Goal: Task Accomplishment & Management: Manage account settings

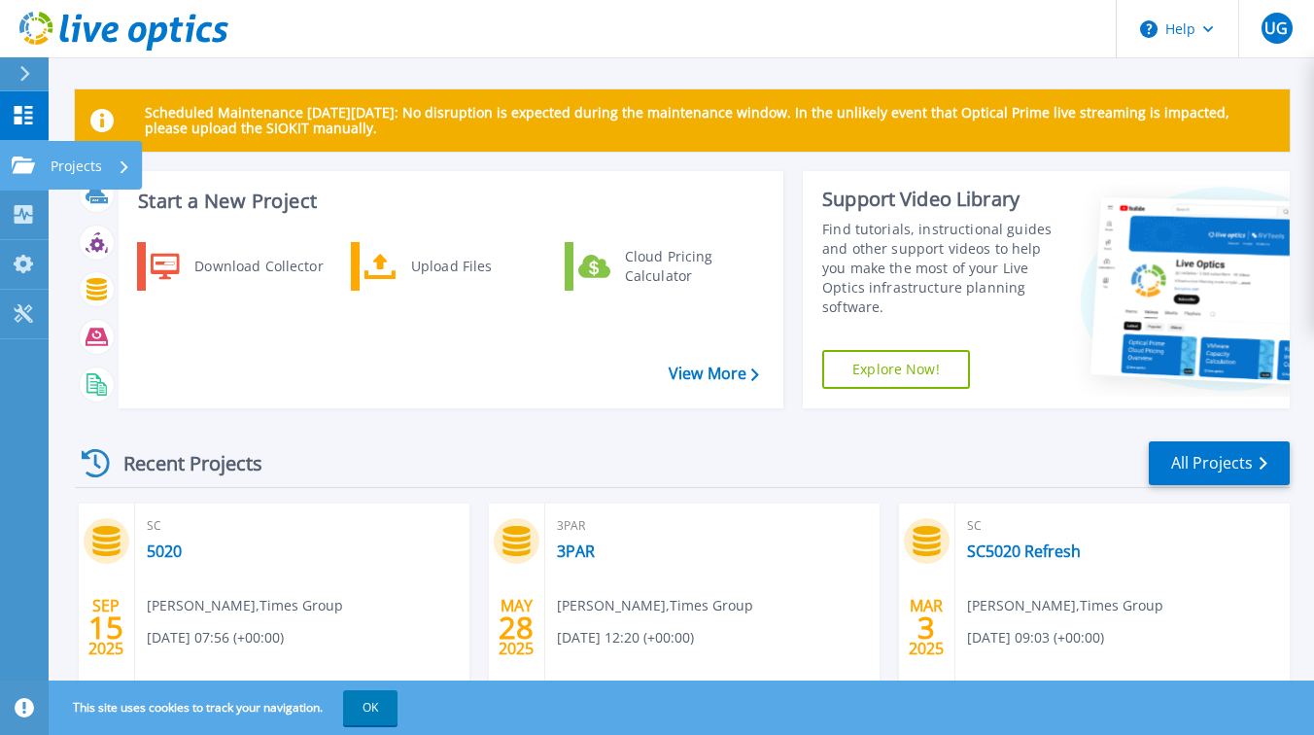
click at [101, 165] on p "Projects" at bounding box center [77, 166] width 52 height 51
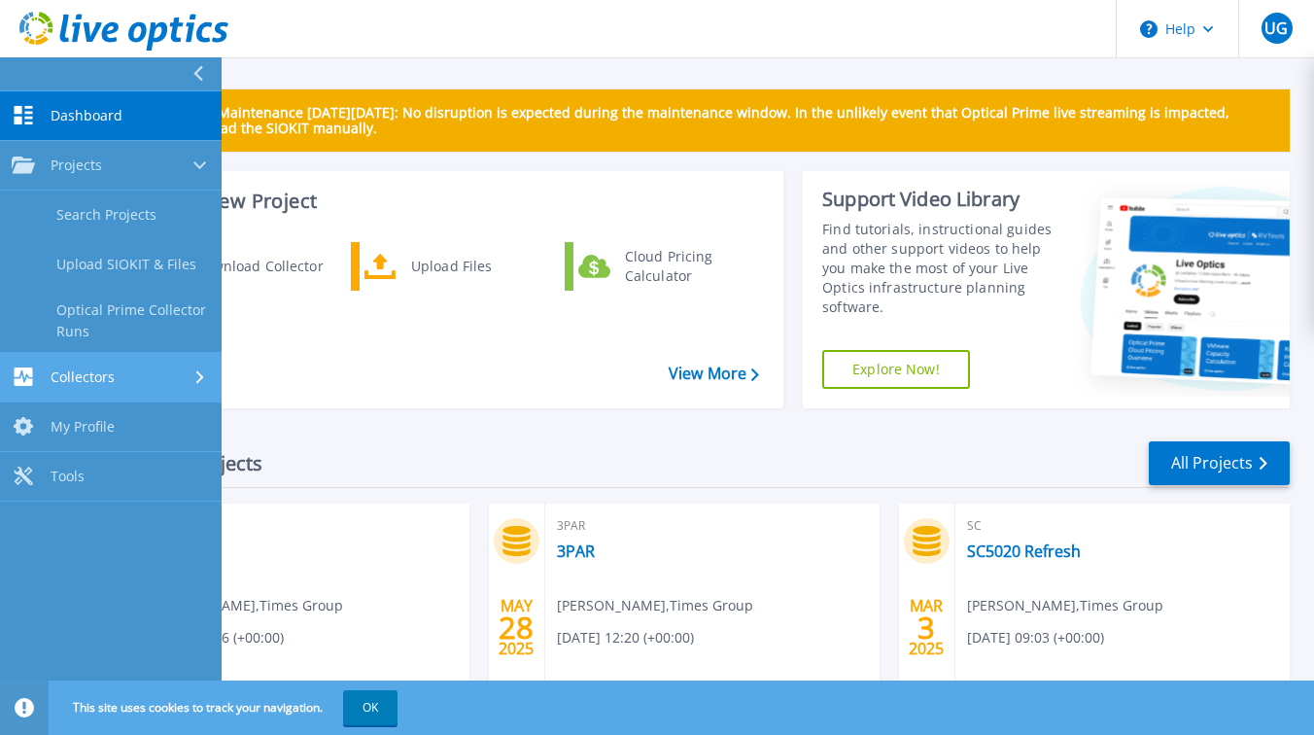
click at [154, 363] on link "Collectors Collectors" at bounding box center [111, 378] width 222 height 50
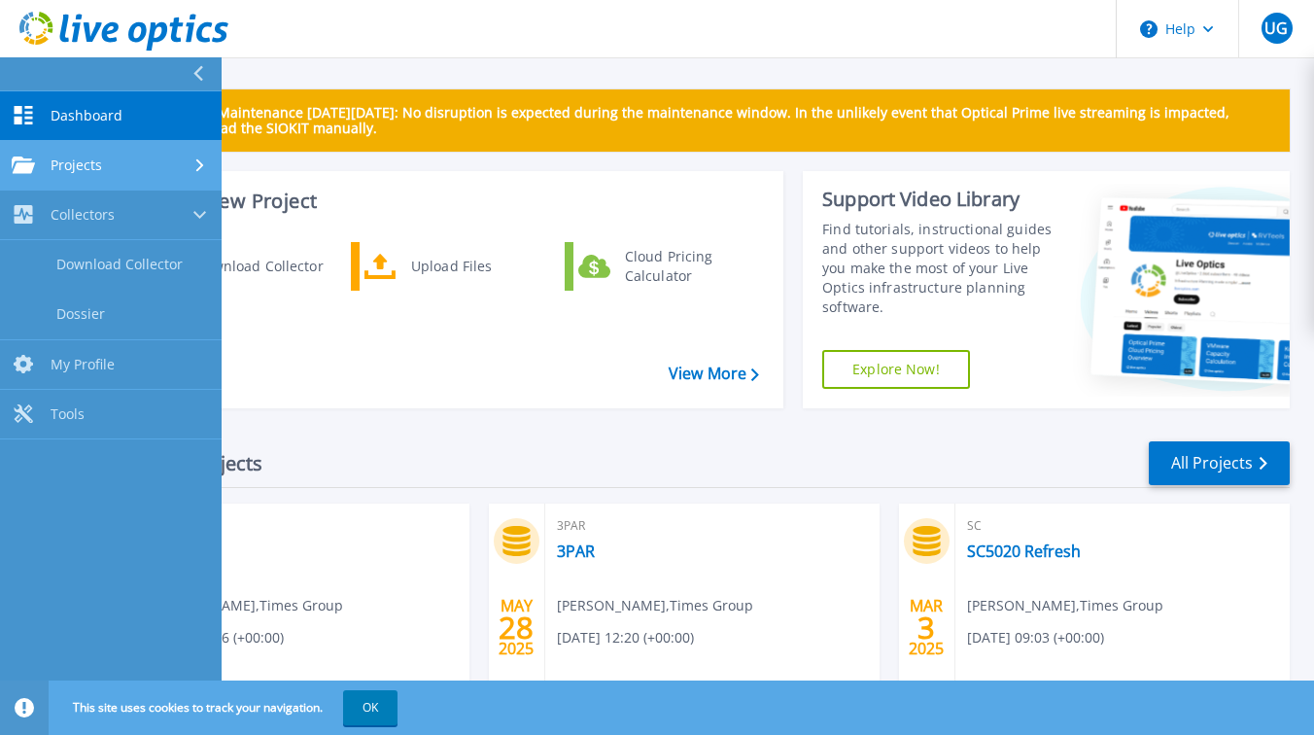
click at [156, 158] on div "Projects" at bounding box center [111, 164] width 198 height 17
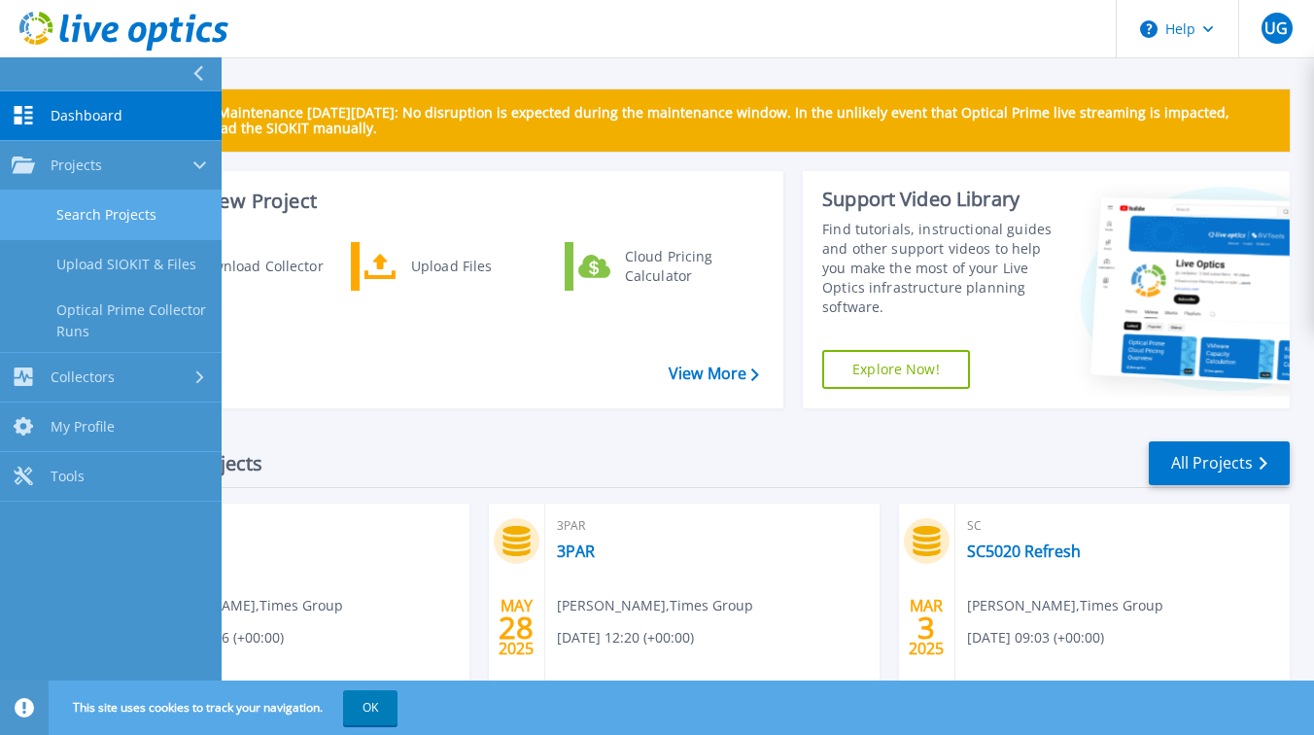
click at [147, 224] on link "Search Projects" at bounding box center [111, 216] width 222 height 50
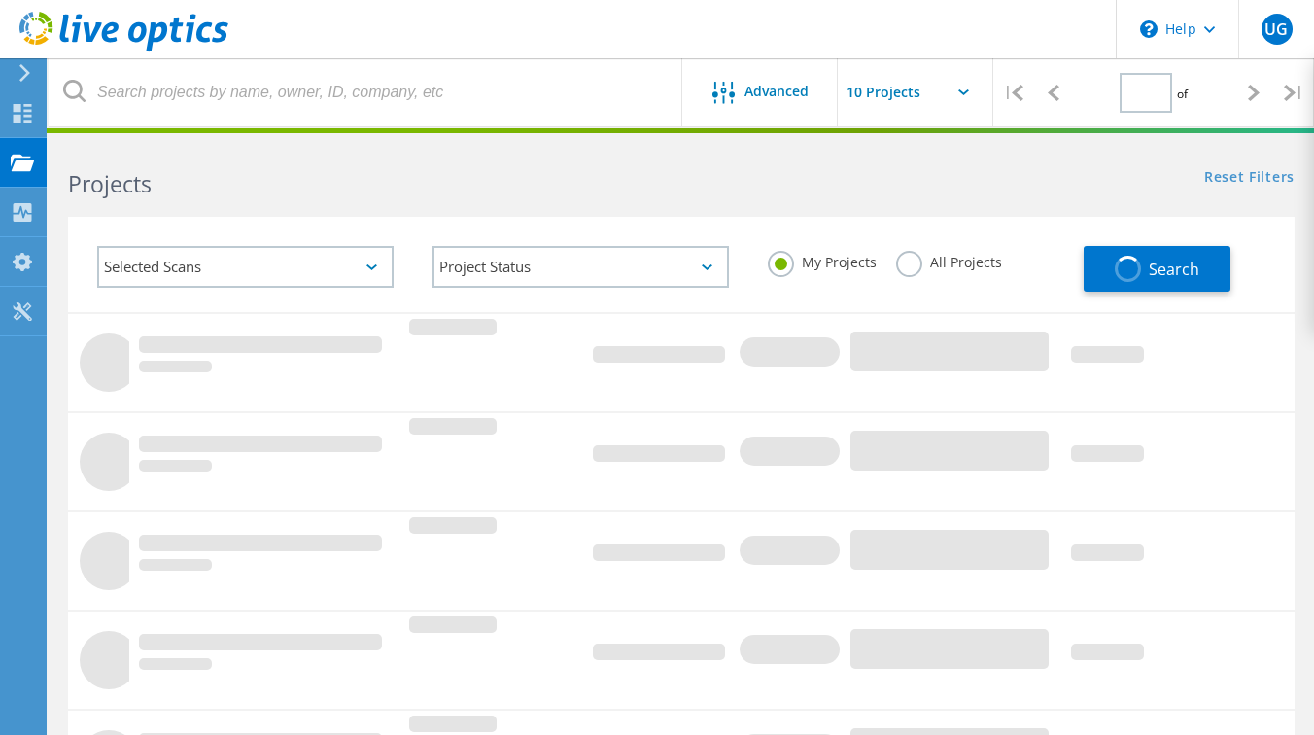
type input "1"
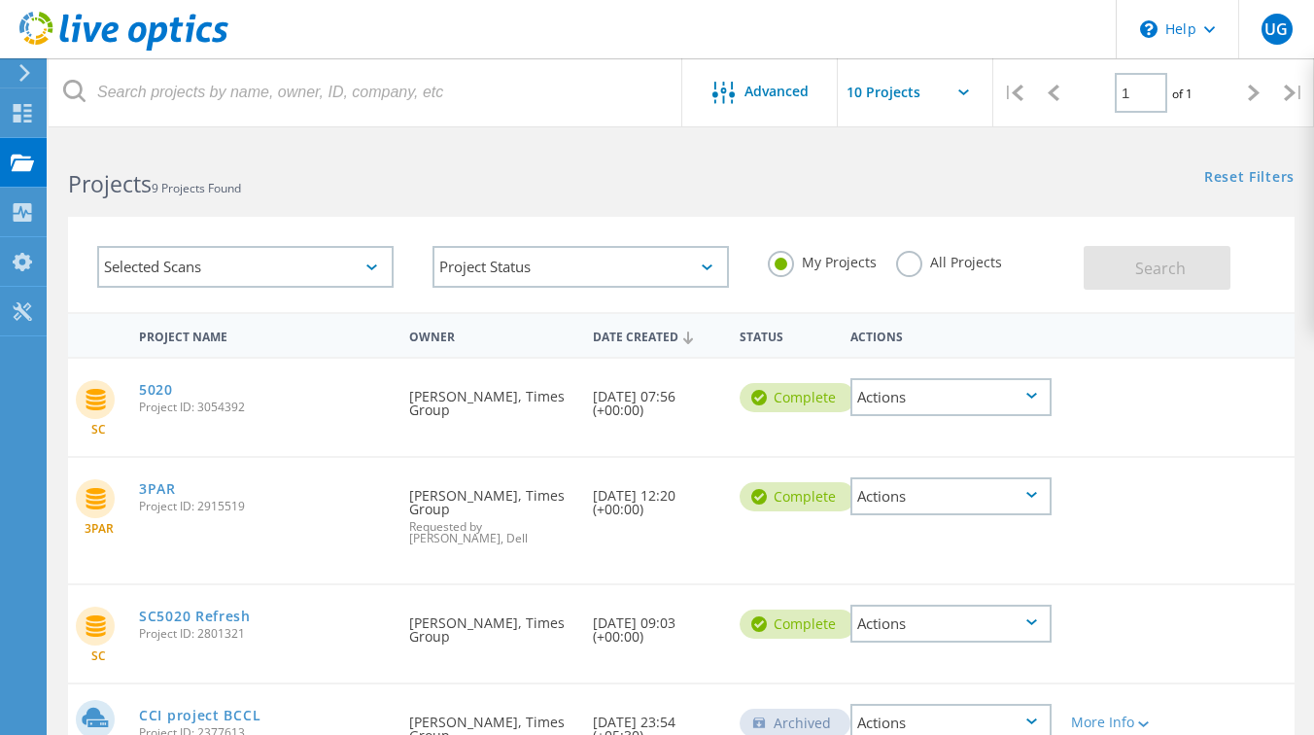
click at [979, 413] on div "Actions" at bounding box center [951, 397] width 201 height 38
click at [941, 429] on div "Delete" at bounding box center [950, 427] width 197 height 30
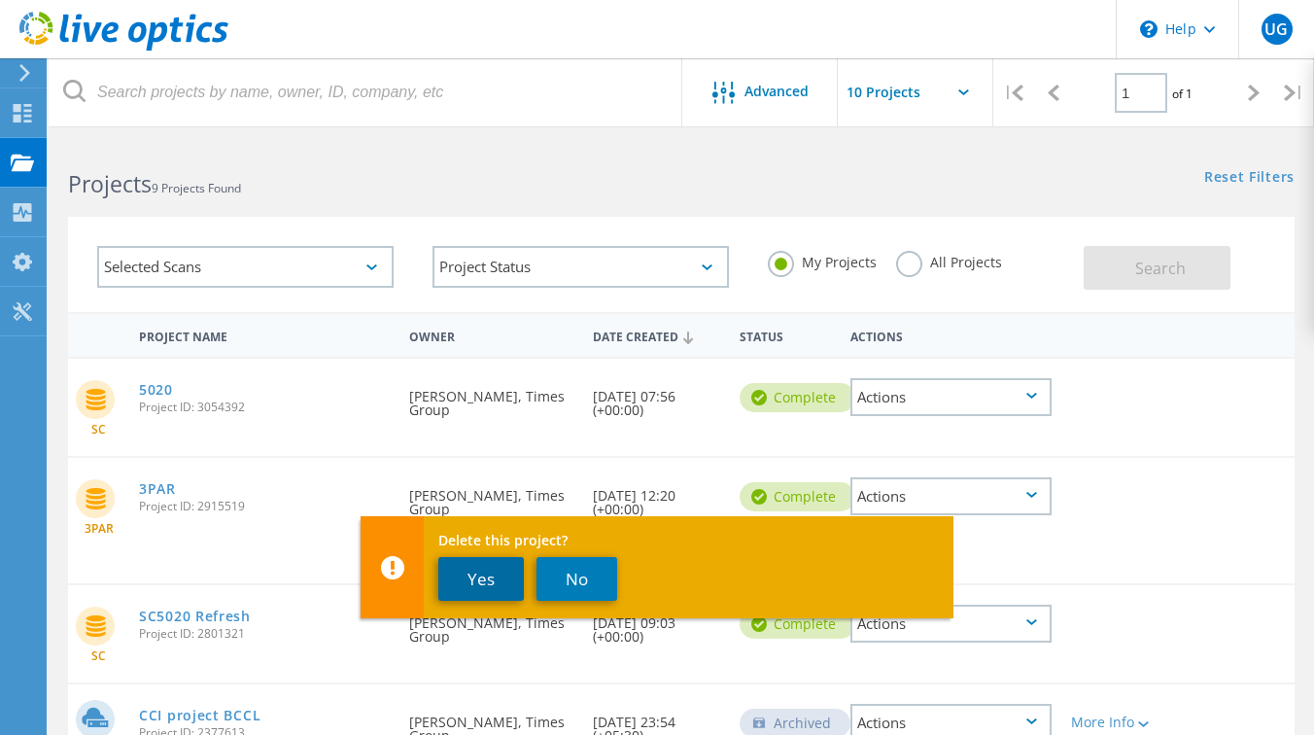
click at [495, 583] on button "Yes" at bounding box center [481, 579] width 86 height 44
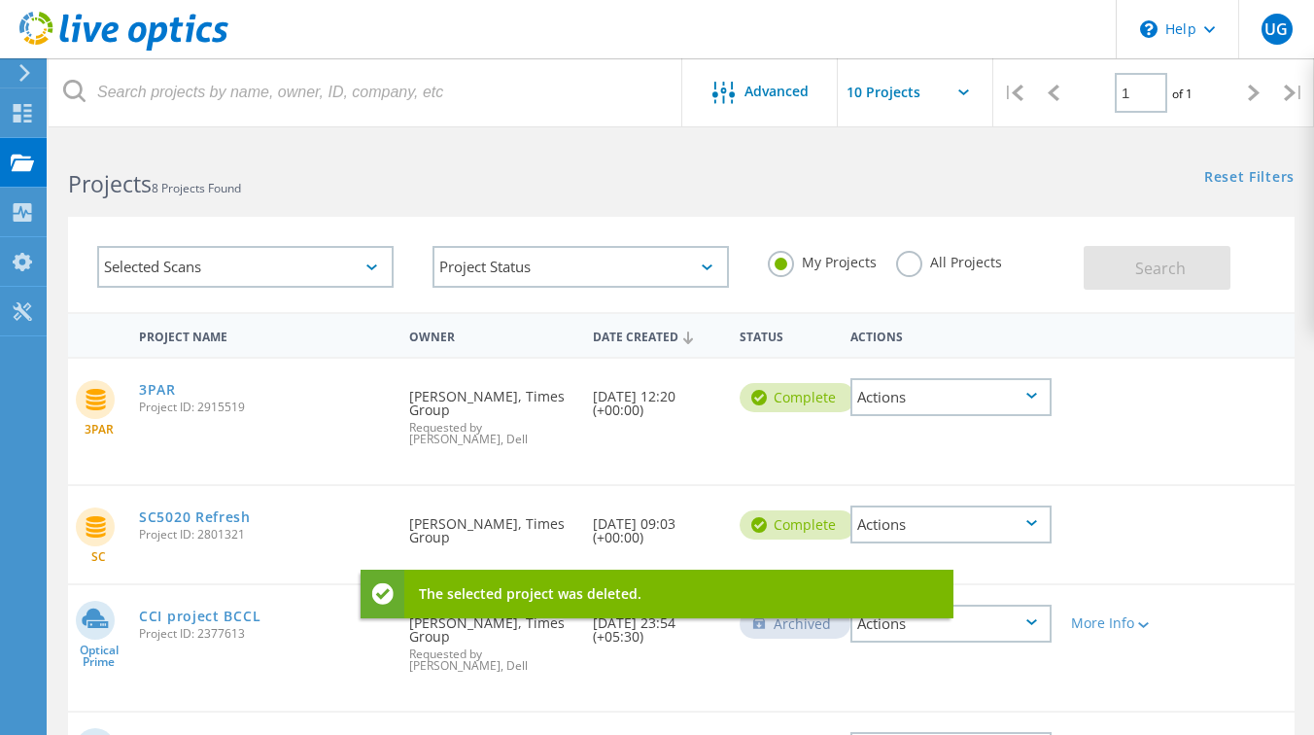
click at [945, 400] on div "Actions" at bounding box center [951, 397] width 201 height 38
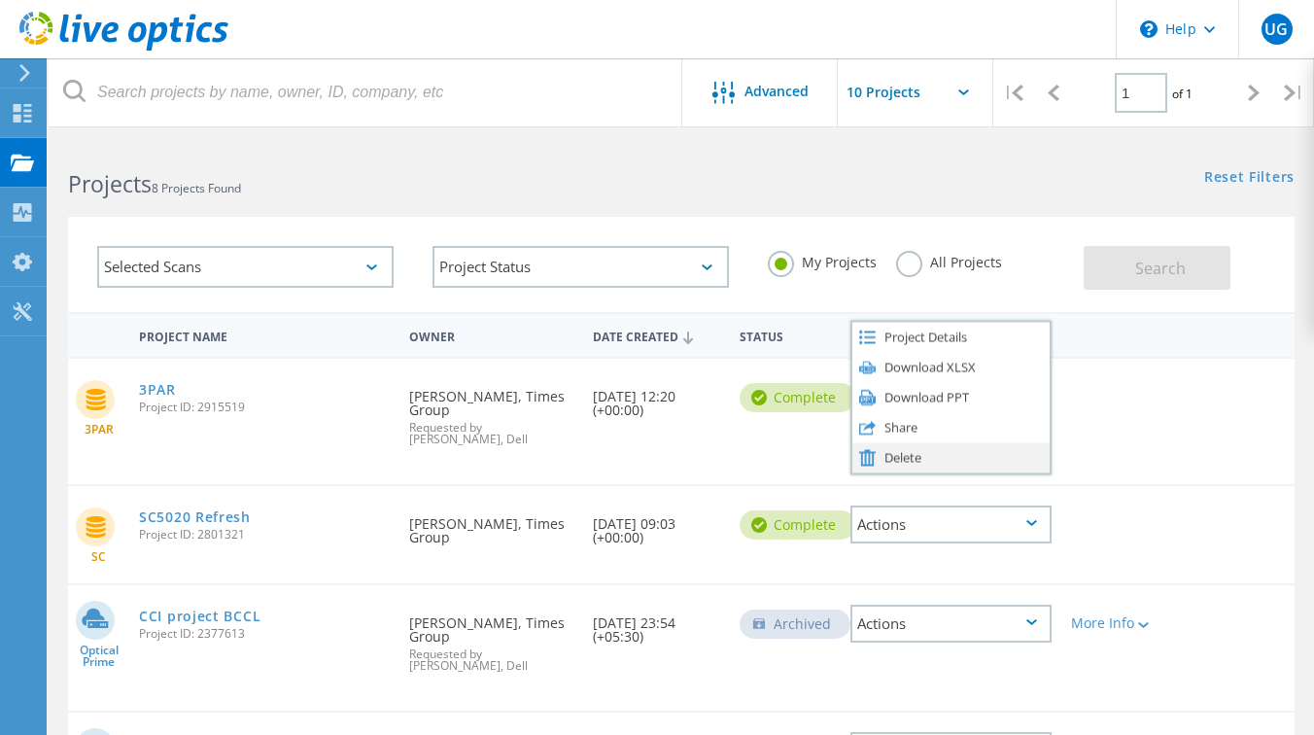
click at [884, 466] on div "Delete" at bounding box center [950, 457] width 197 height 30
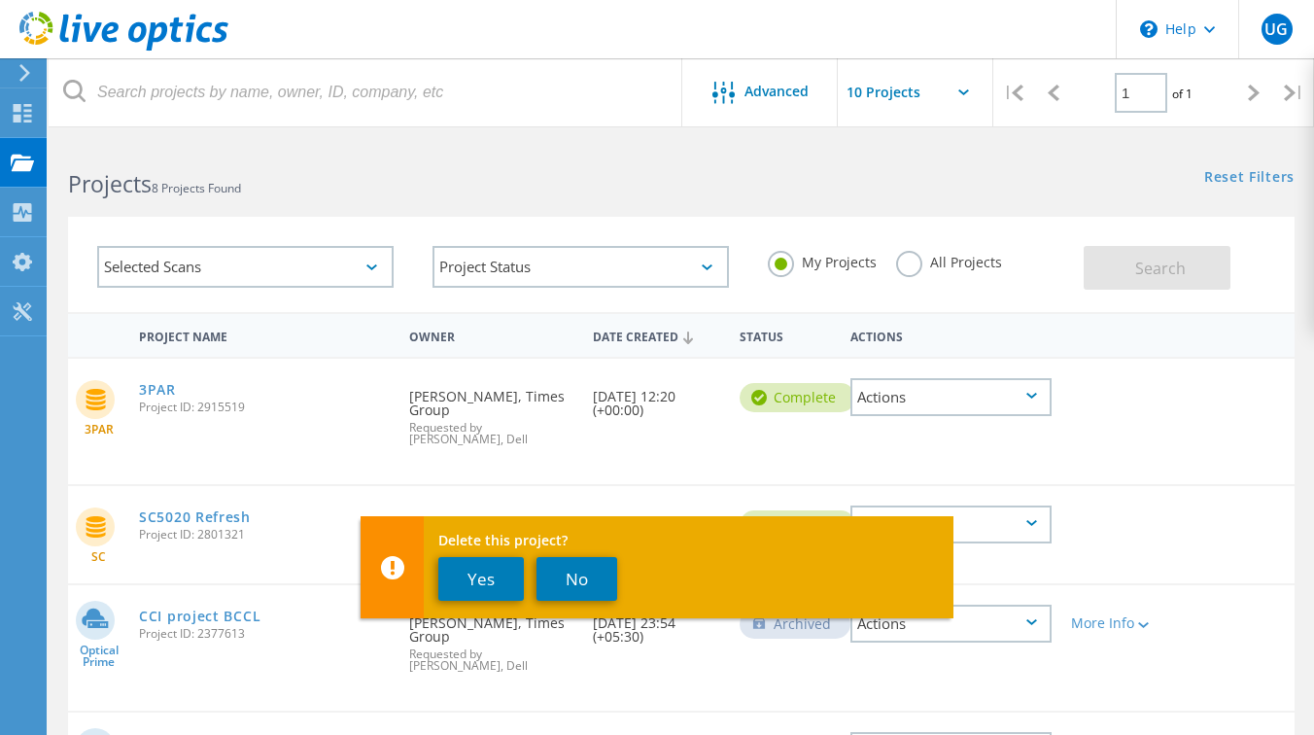
click at [483, 601] on div "Delete this project? Yes No" at bounding box center [657, 567] width 593 height 102
click at [504, 581] on button "Yes" at bounding box center [481, 579] width 86 height 44
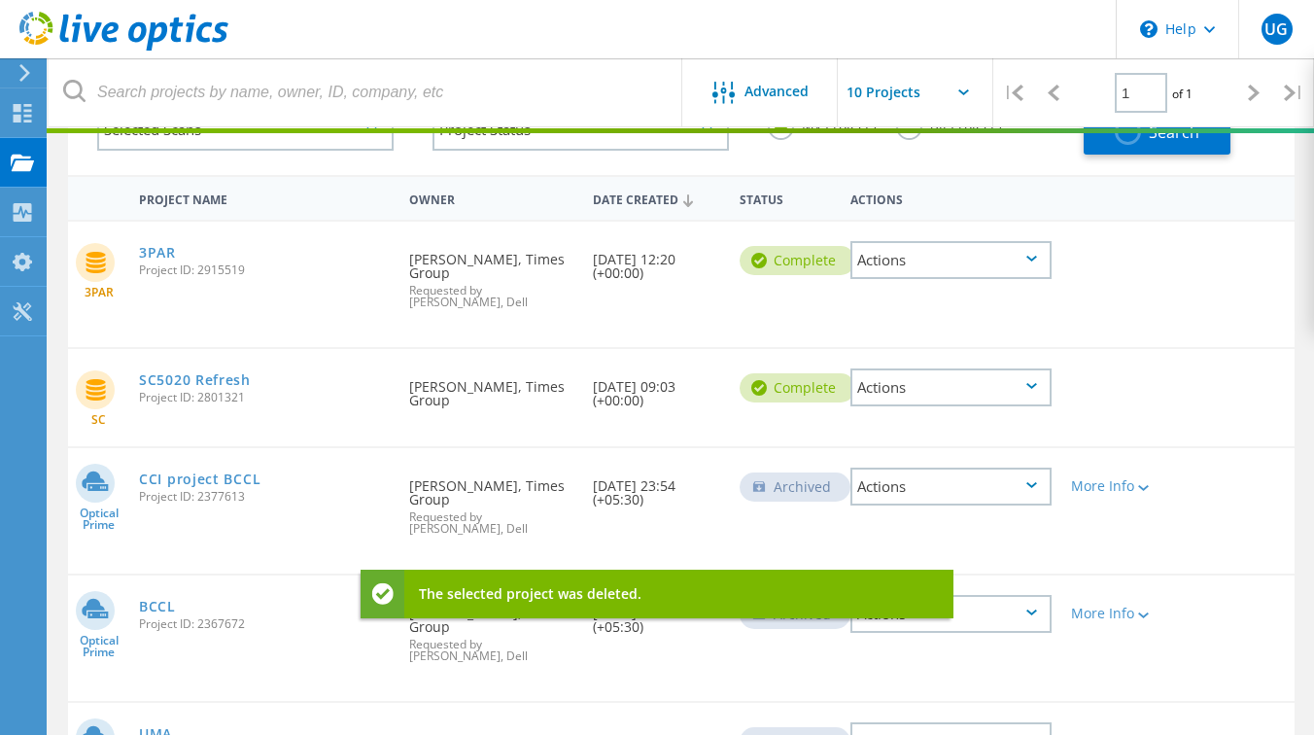
scroll to position [153, 0]
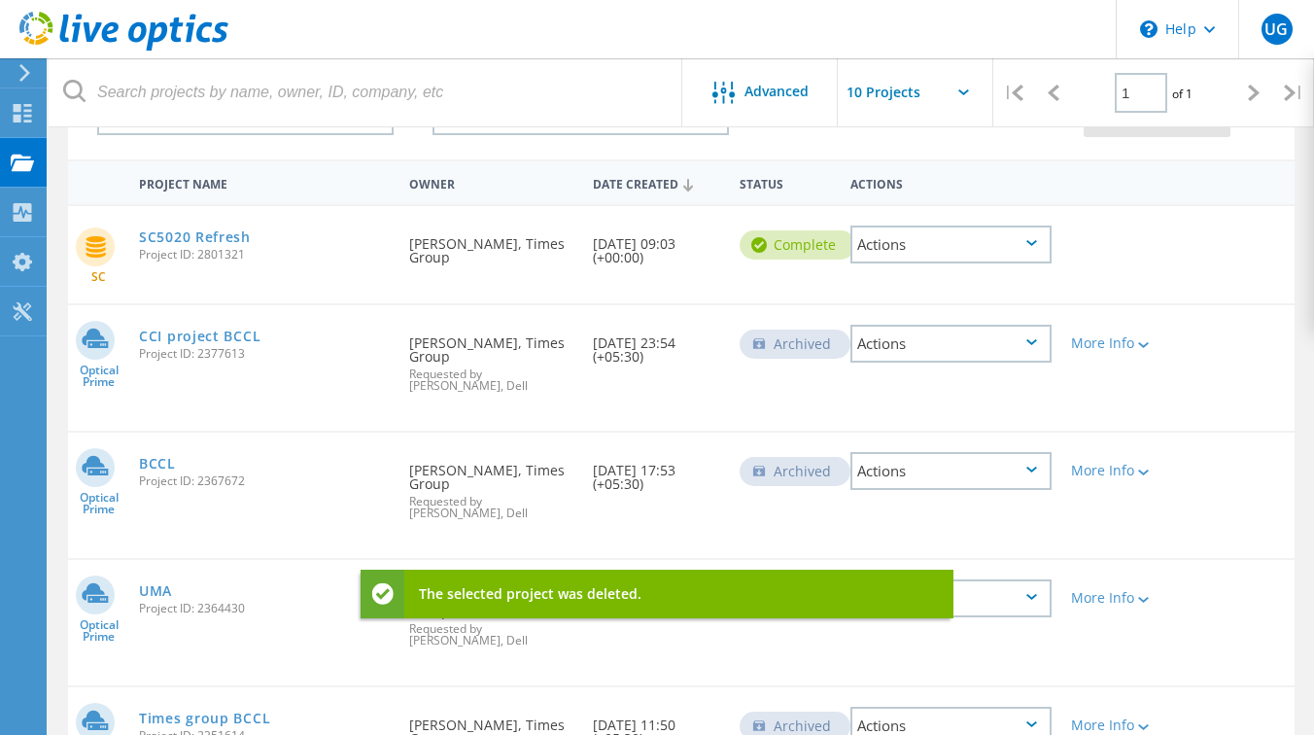
click at [1004, 245] on div "Actions" at bounding box center [951, 245] width 201 height 38
click at [923, 280] on div "Delete" at bounding box center [950, 275] width 197 height 30
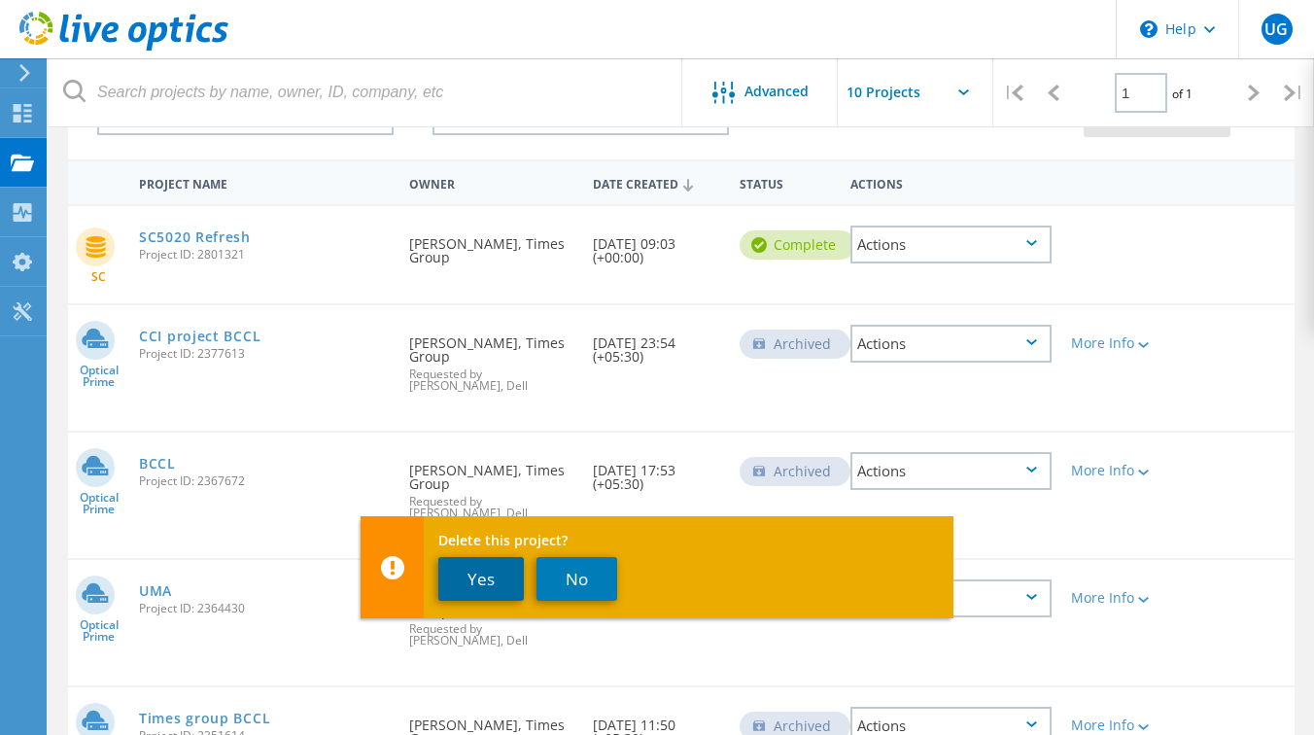
click at [491, 577] on button "Yes" at bounding box center [481, 579] width 86 height 44
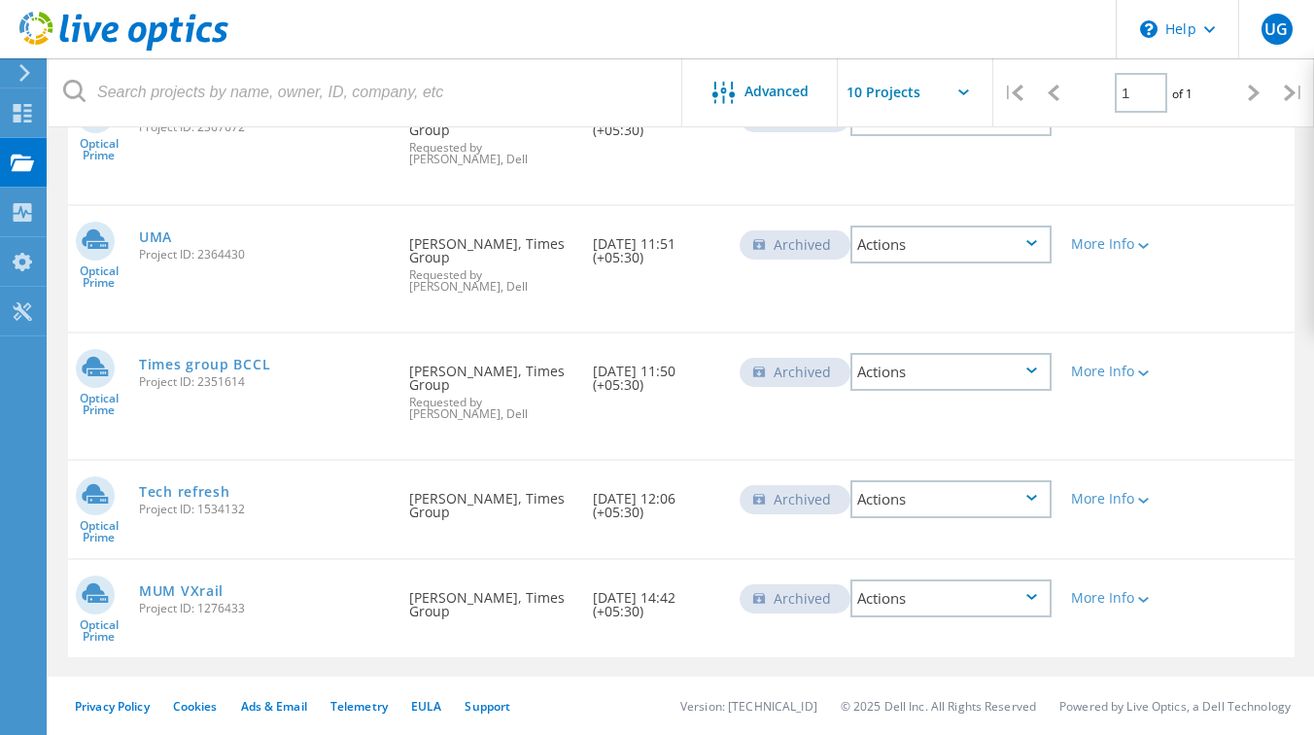
scroll to position [0, 0]
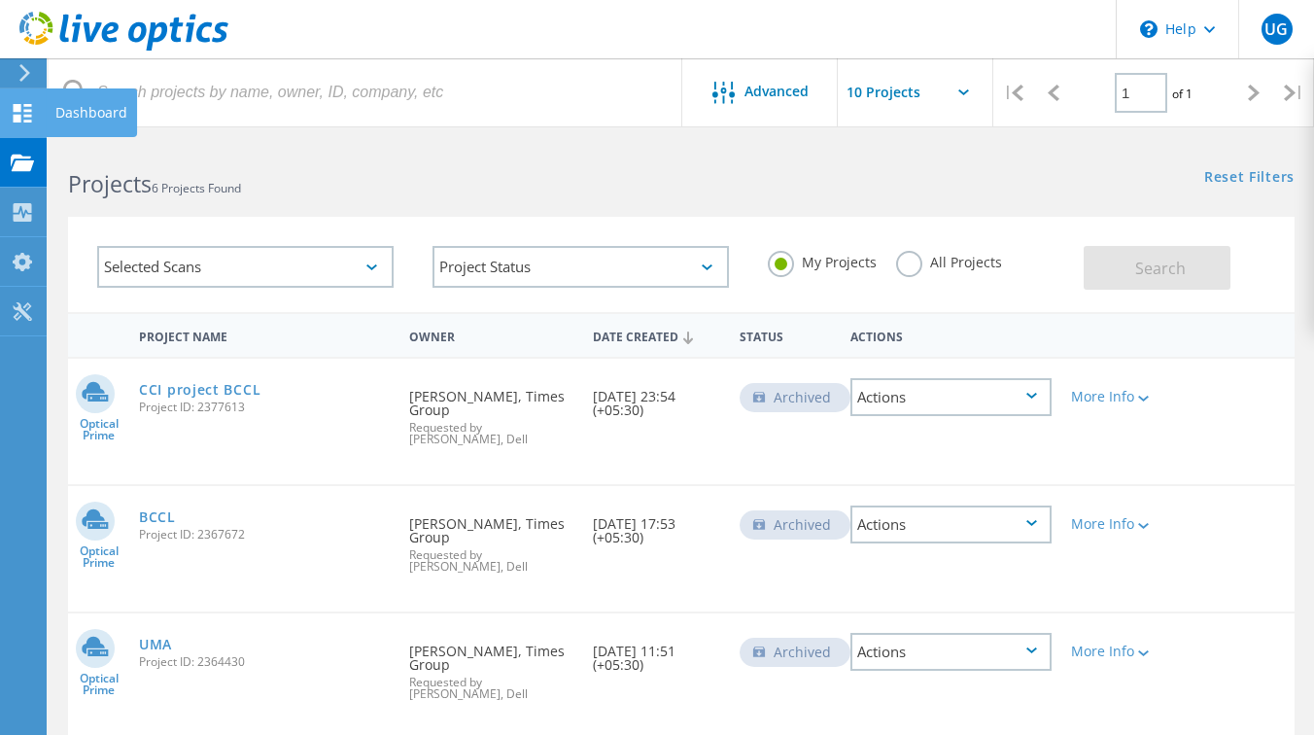
click at [27, 106] on use at bounding box center [23, 113] width 18 height 18
click at [107, 112] on div "Dashboard" at bounding box center [91, 113] width 72 height 14
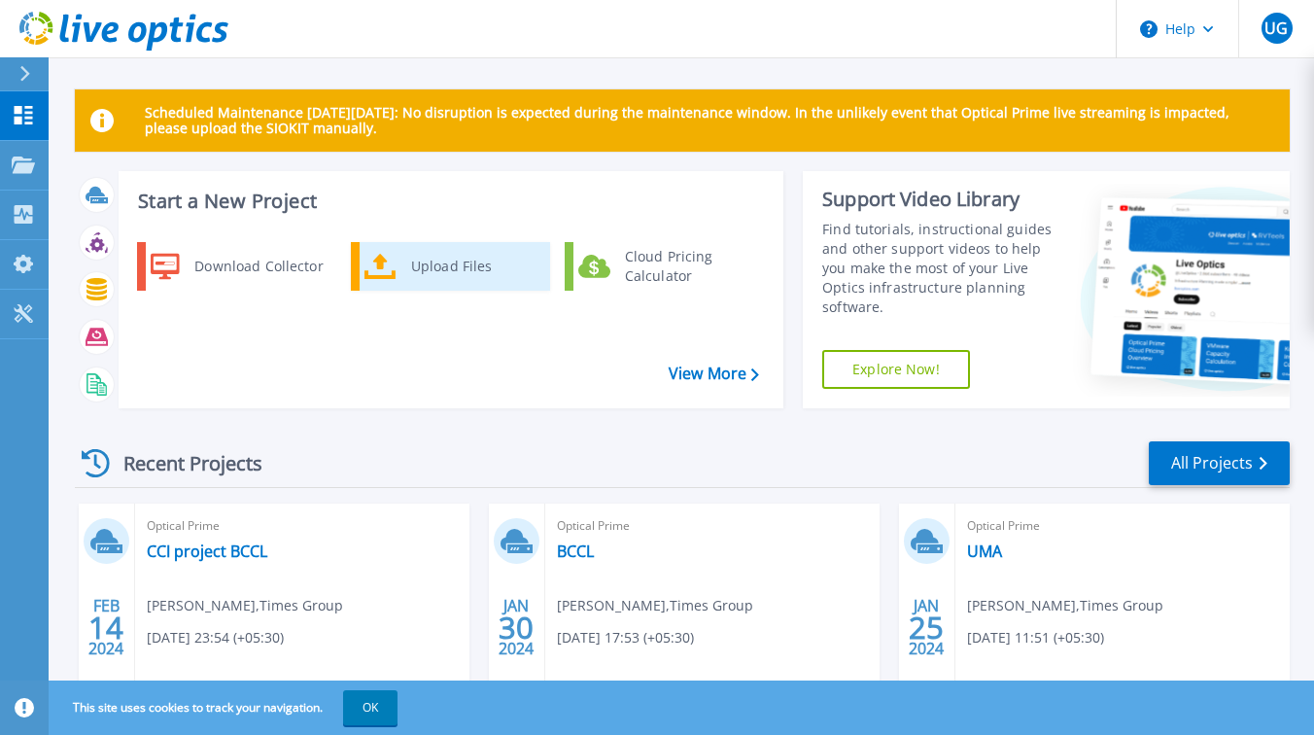
click at [443, 267] on div "Upload Files" at bounding box center [473, 266] width 144 height 39
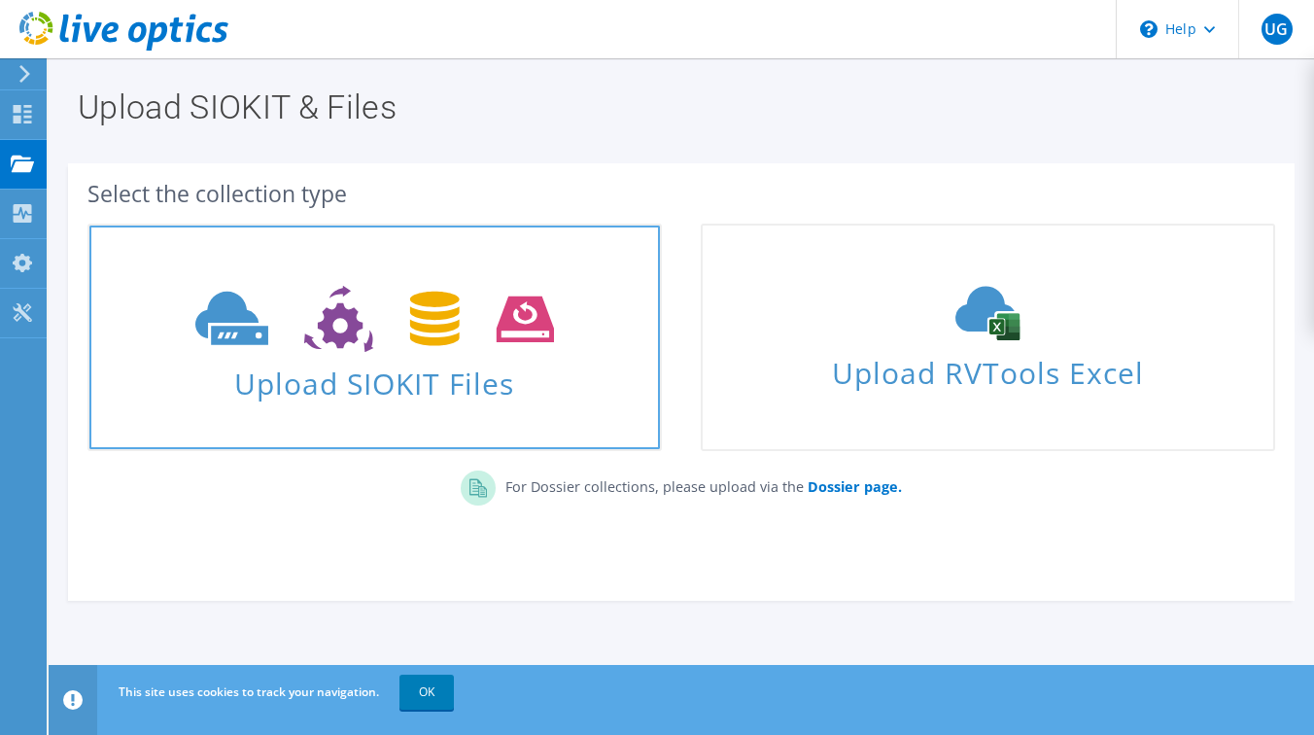
click at [396, 343] on icon at bounding box center [374, 319] width 359 height 67
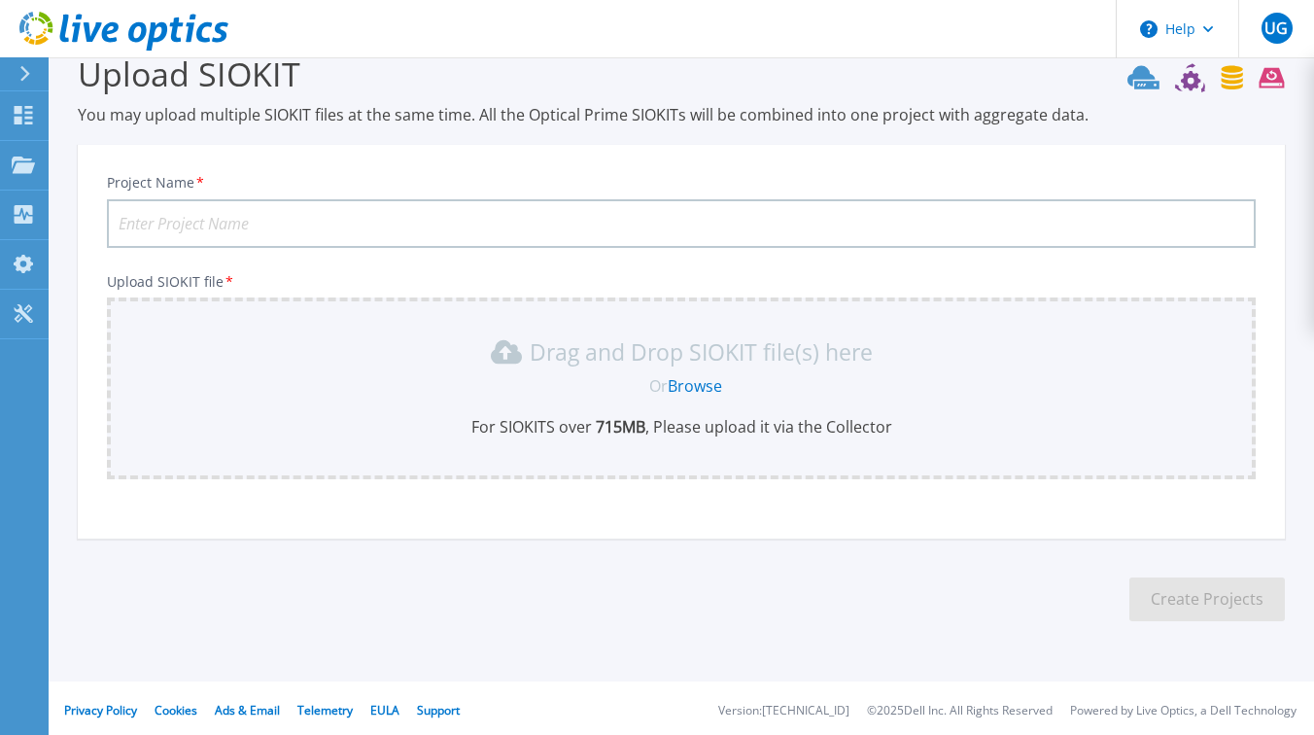
scroll to position [39, 0]
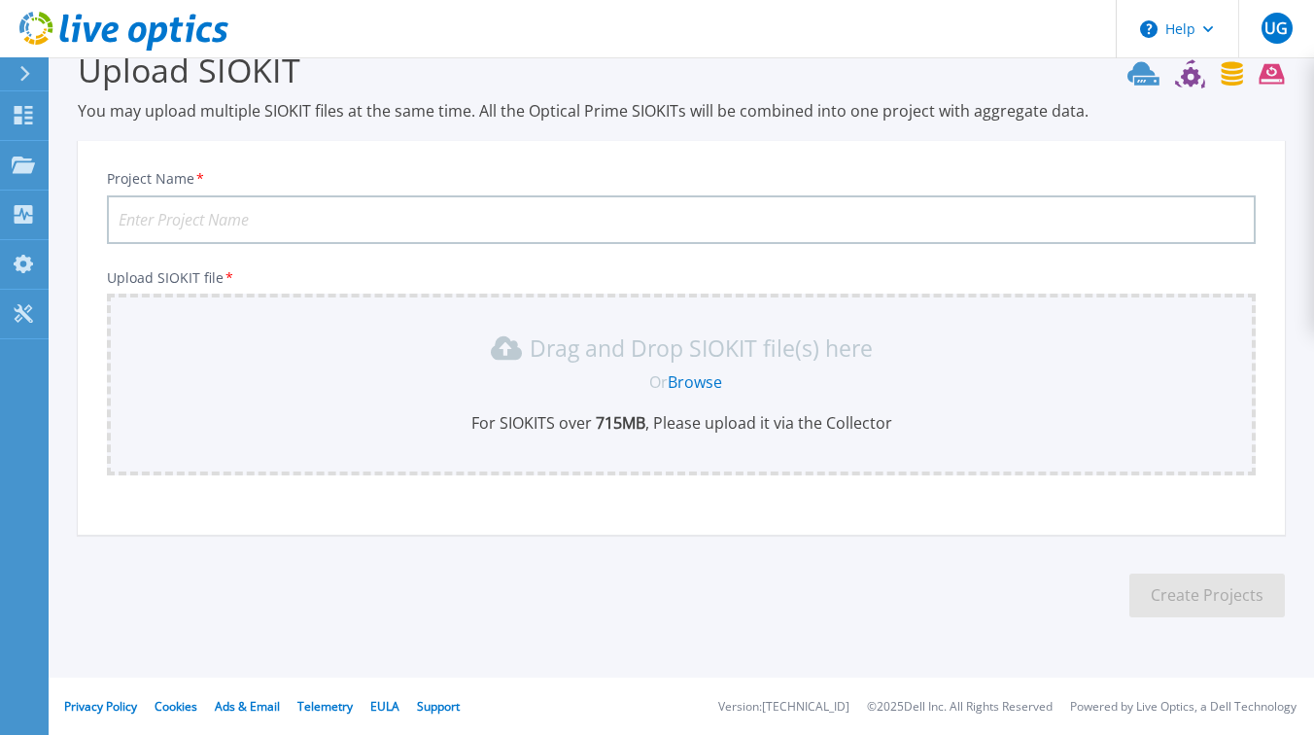
click at [699, 379] on link "Browse" at bounding box center [695, 381] width 54 height 21
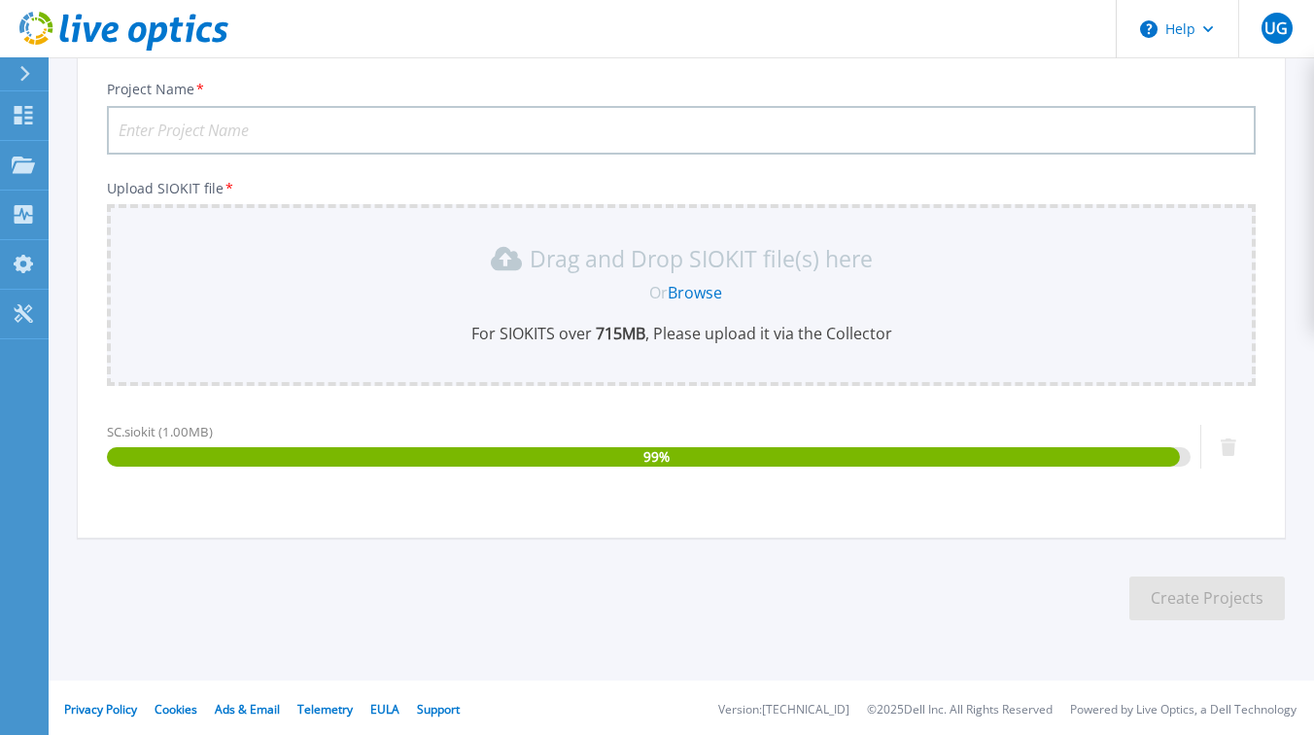
scroll to position [131, 0]
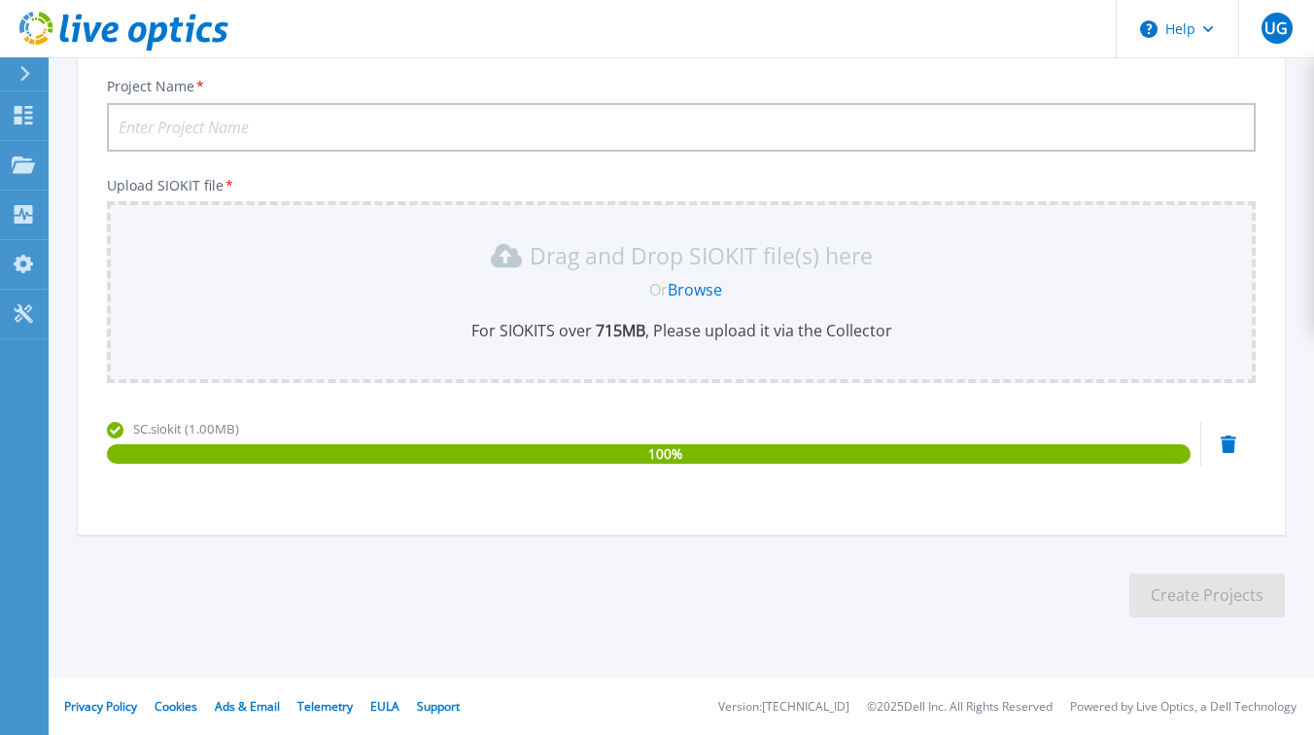
click at [287, 133] on input "Project Name *" at bounding box center [681, 127] width 1149 height 49
type input "5020"
click at [1177, 593] on button "Create Projects" at bounding box center [1208, 596] width 156 height 44
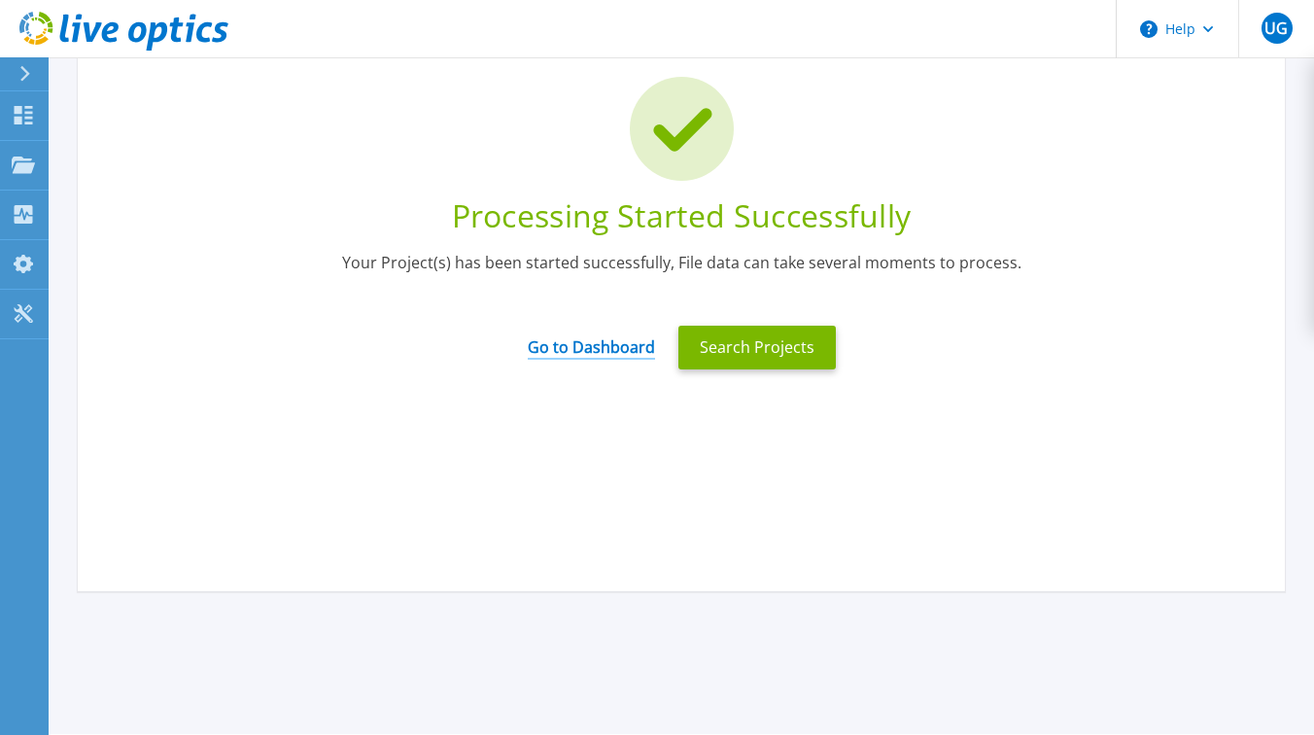
click at [608, 348] on link "Go to Dashboard" at bounding box center [591, 341] width 127 height 38
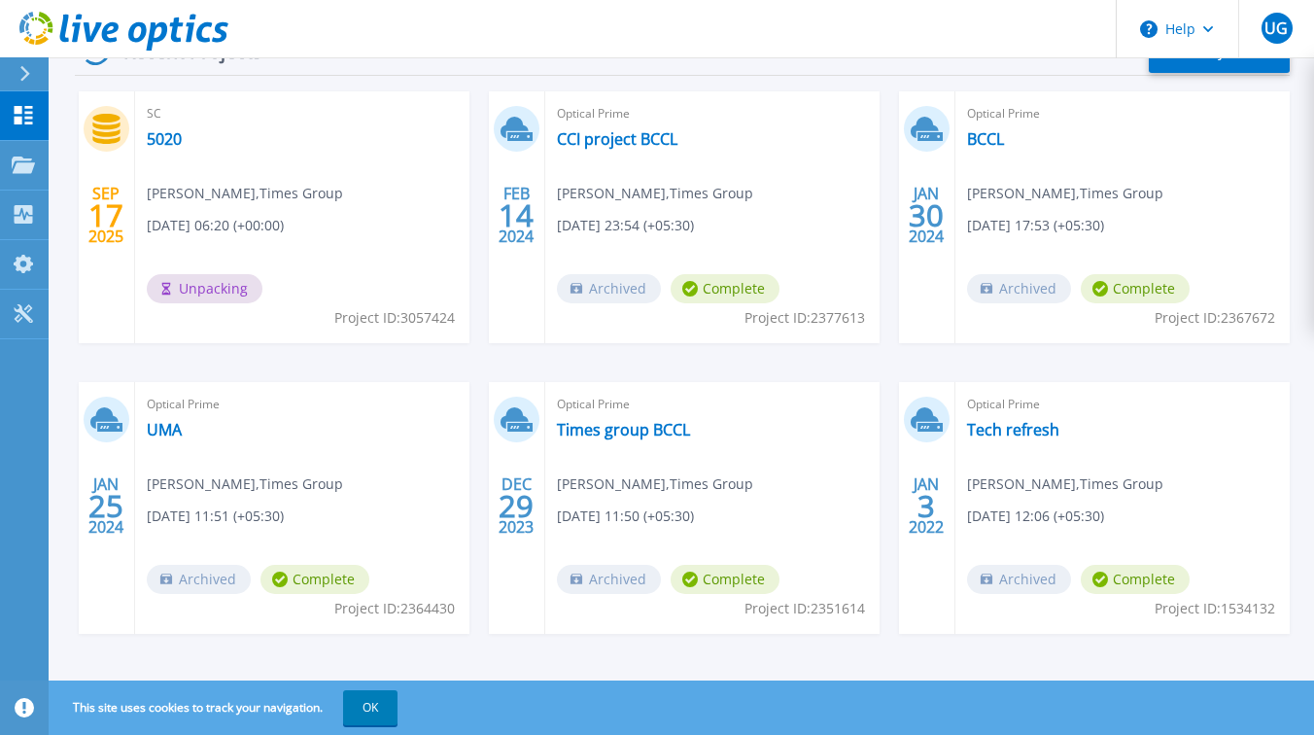
scroll to position [424, 0]
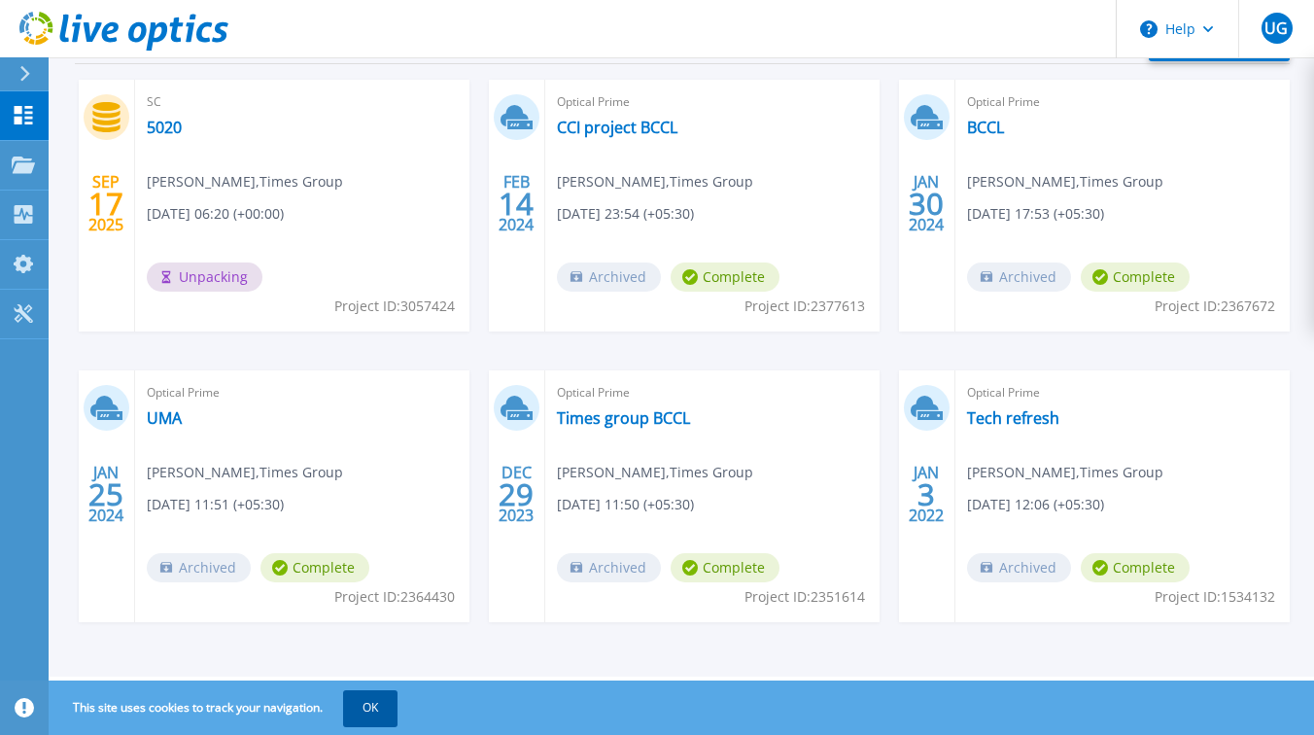
click at [365, 709] on button "OK" at bounding box center [370, 707] width 54 height 35
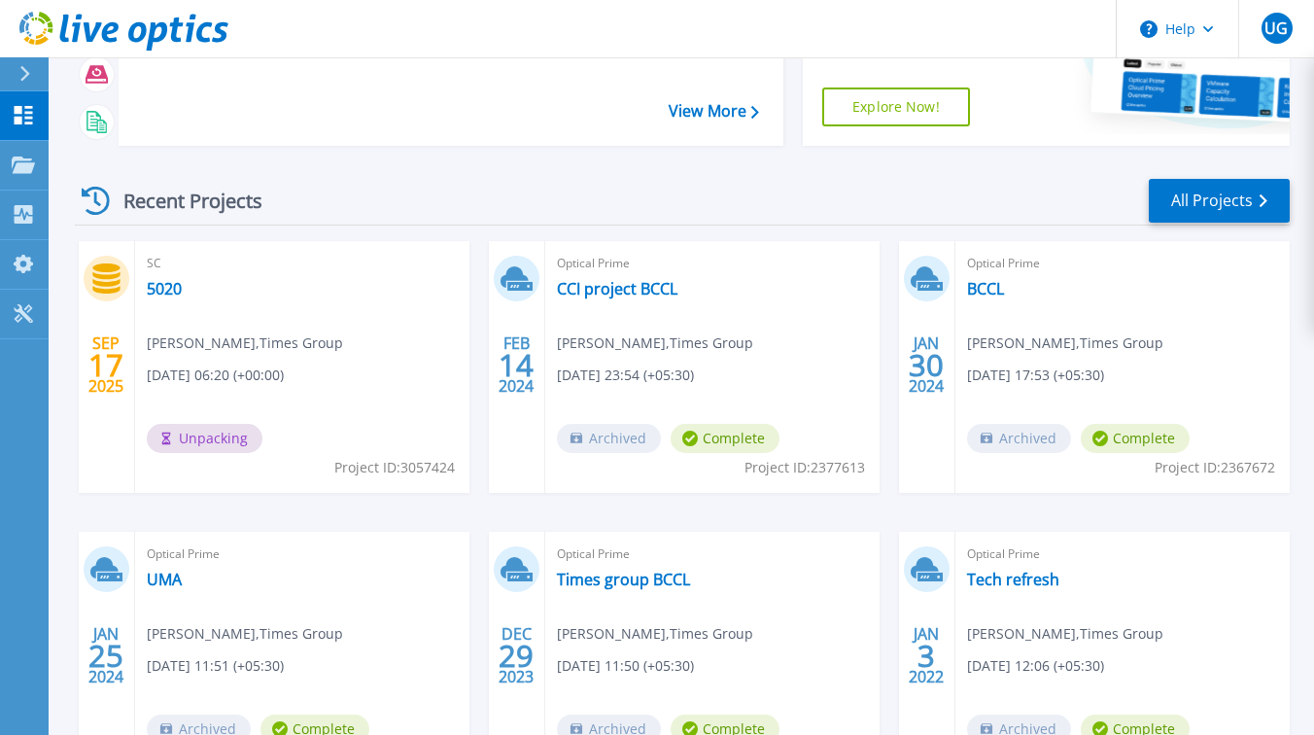
scroll to position [261, 0]
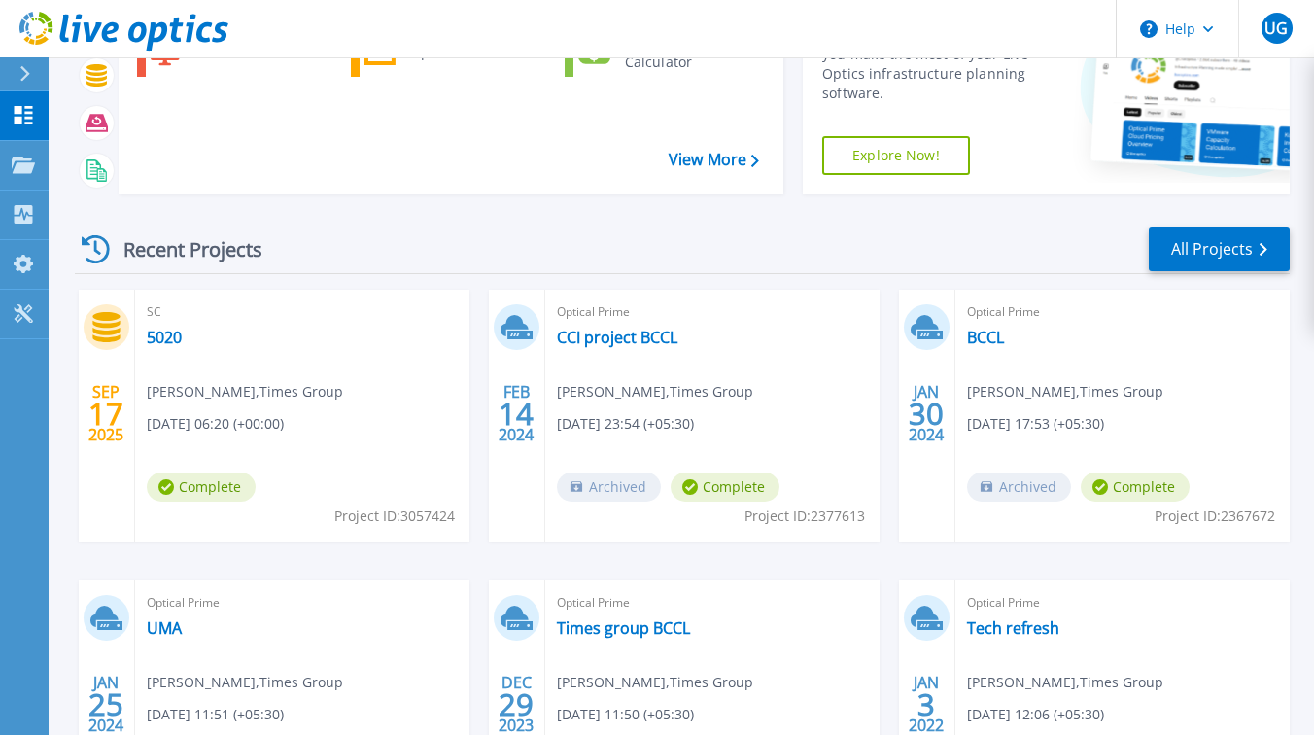
scroll to position [233, 0]
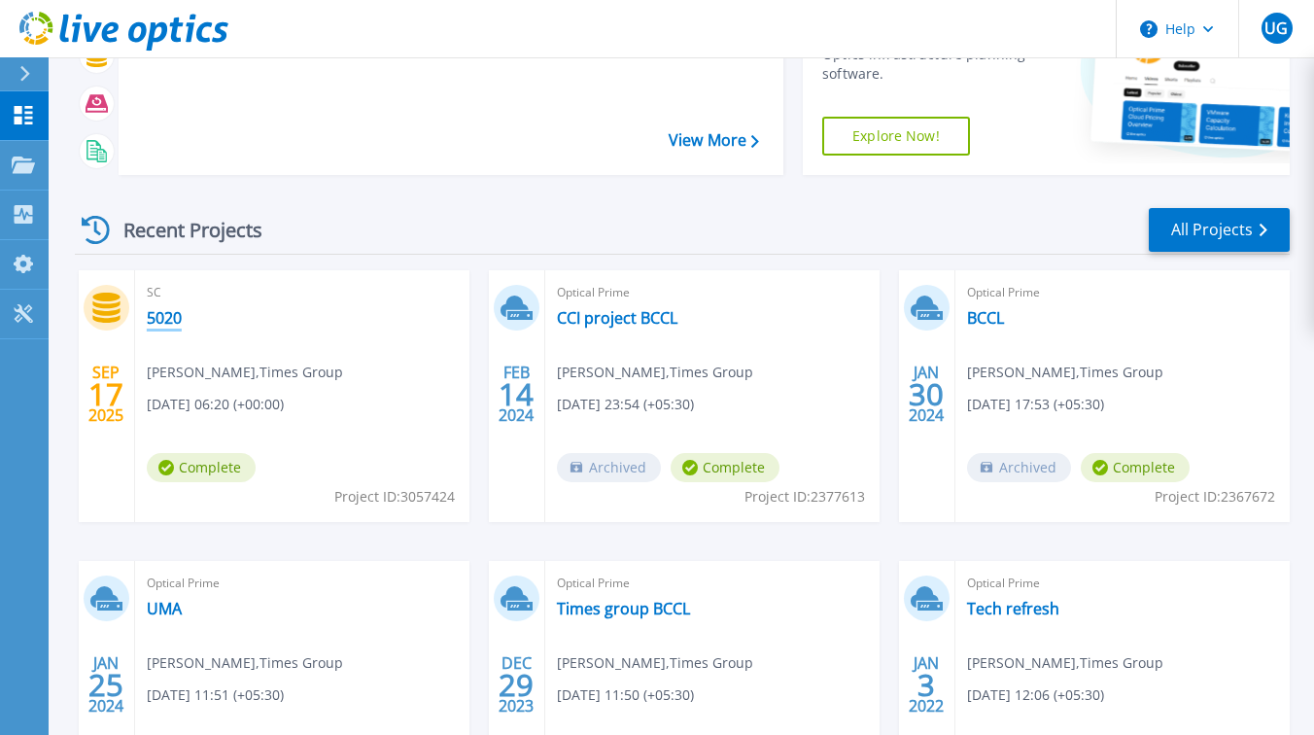
click at [173, 317] on link "5020" at bounding box center [164, 317] width 35 height 19
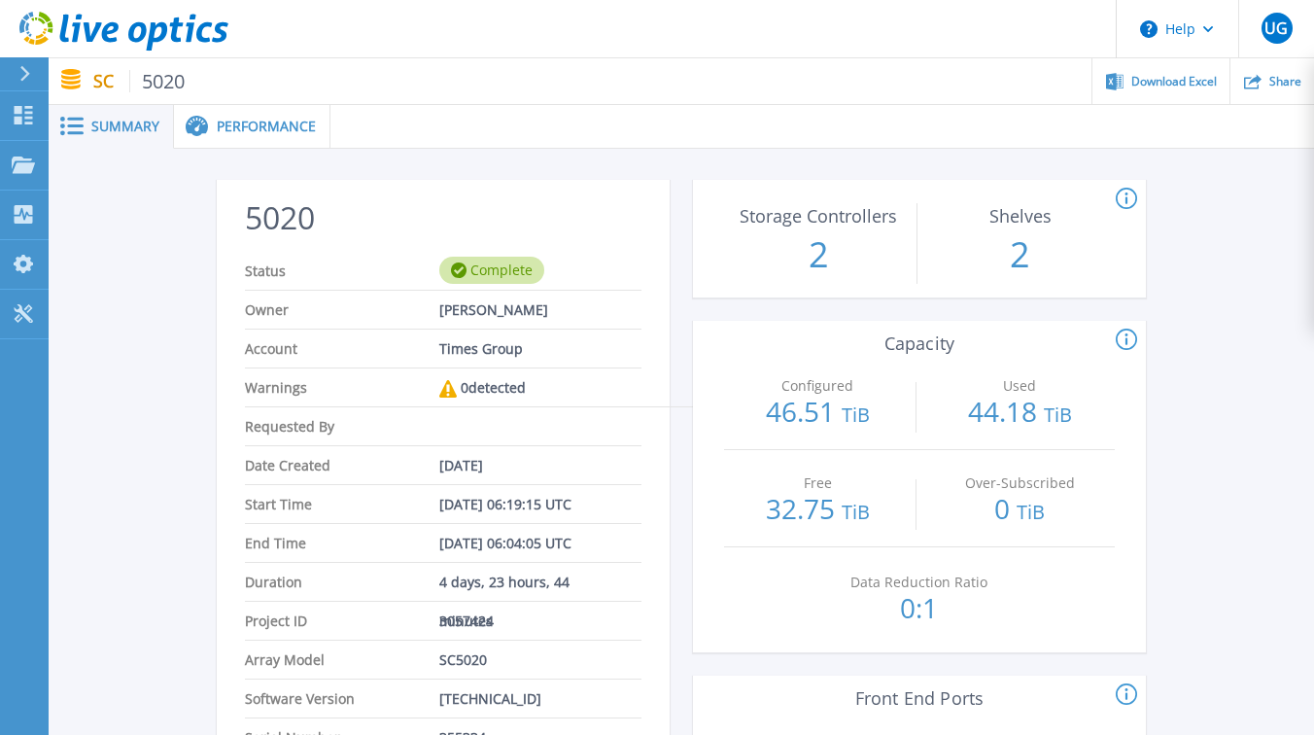
click at [279, 129] on span "Performance" at bounding box center [266, 127] width 99 height 14
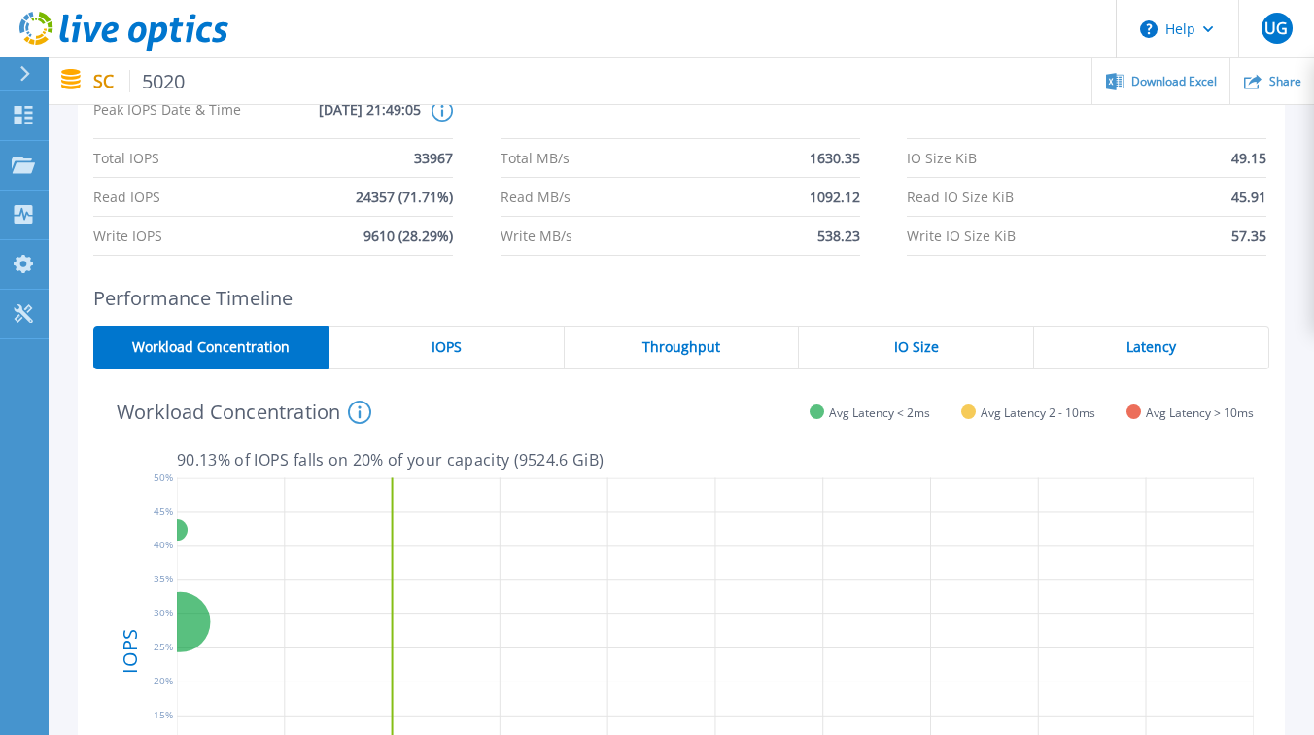
scroll to position [161, 0]
click at [463, 355] on div "IOPS" at bounding box center [447, 346] width 235 height 44
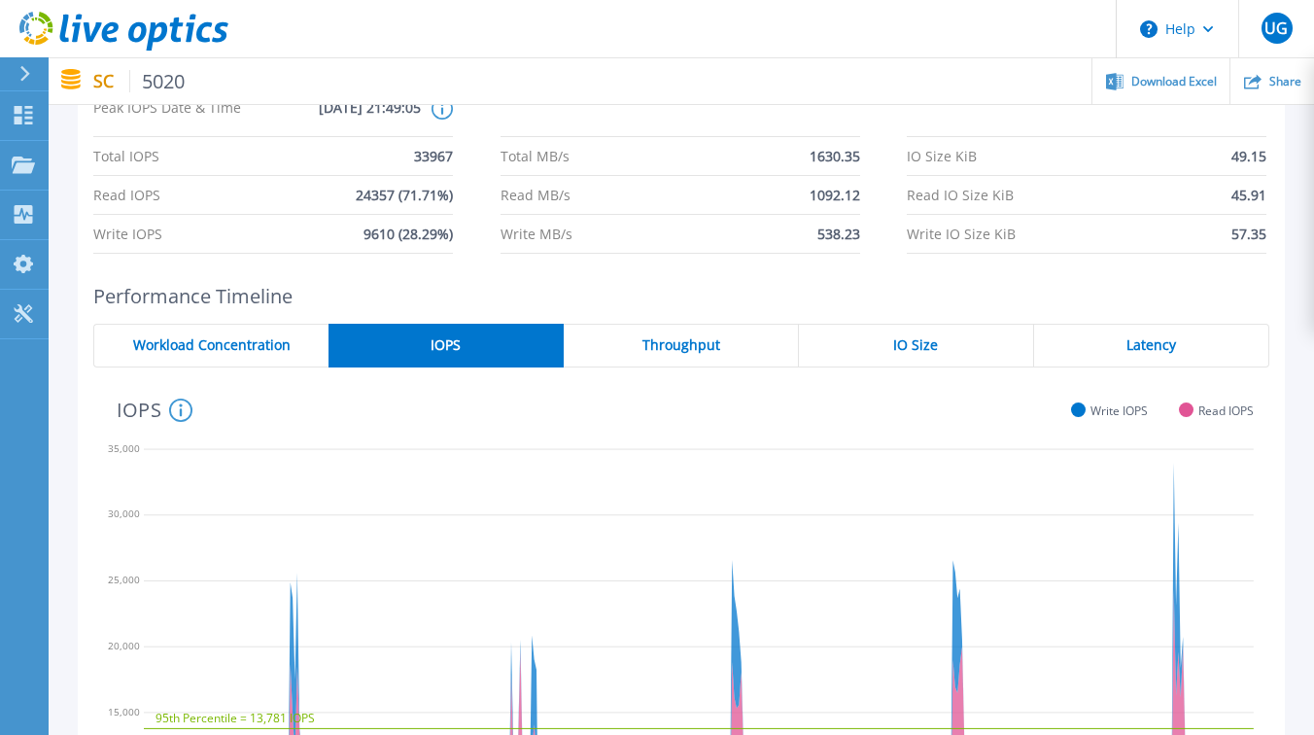
click at [679, 364] on div "Throughput" at bounding box center [681, 346] width 235 height 44
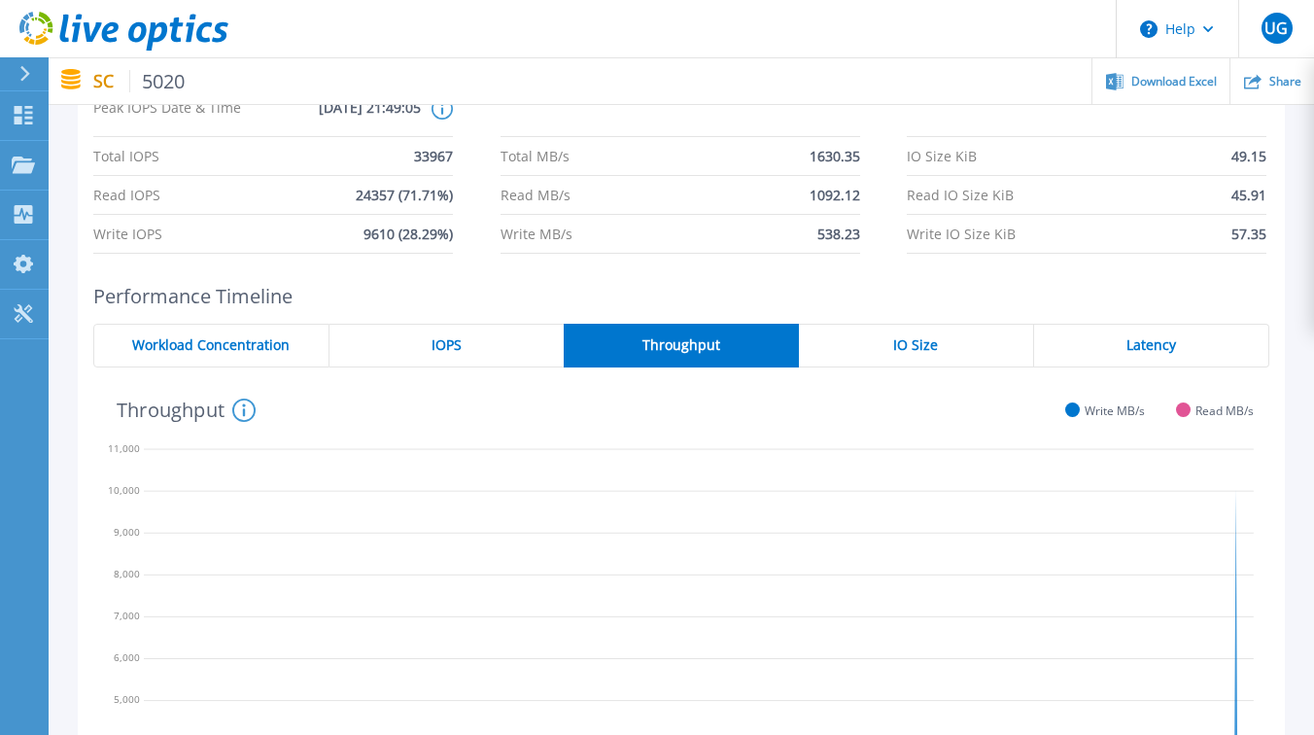
click at [898, 365] on div "IO Size" at bounding box center [916, 346] width 235 height 44
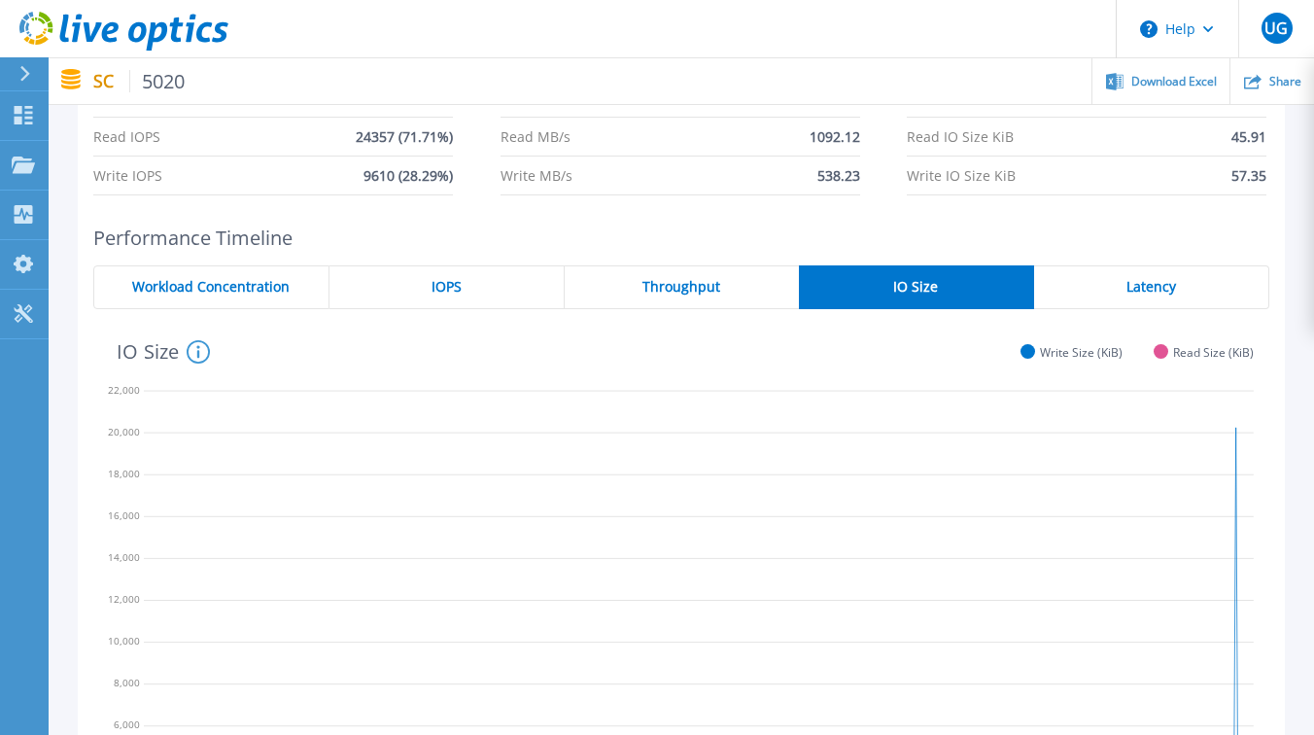
scroll to position [262, 0]
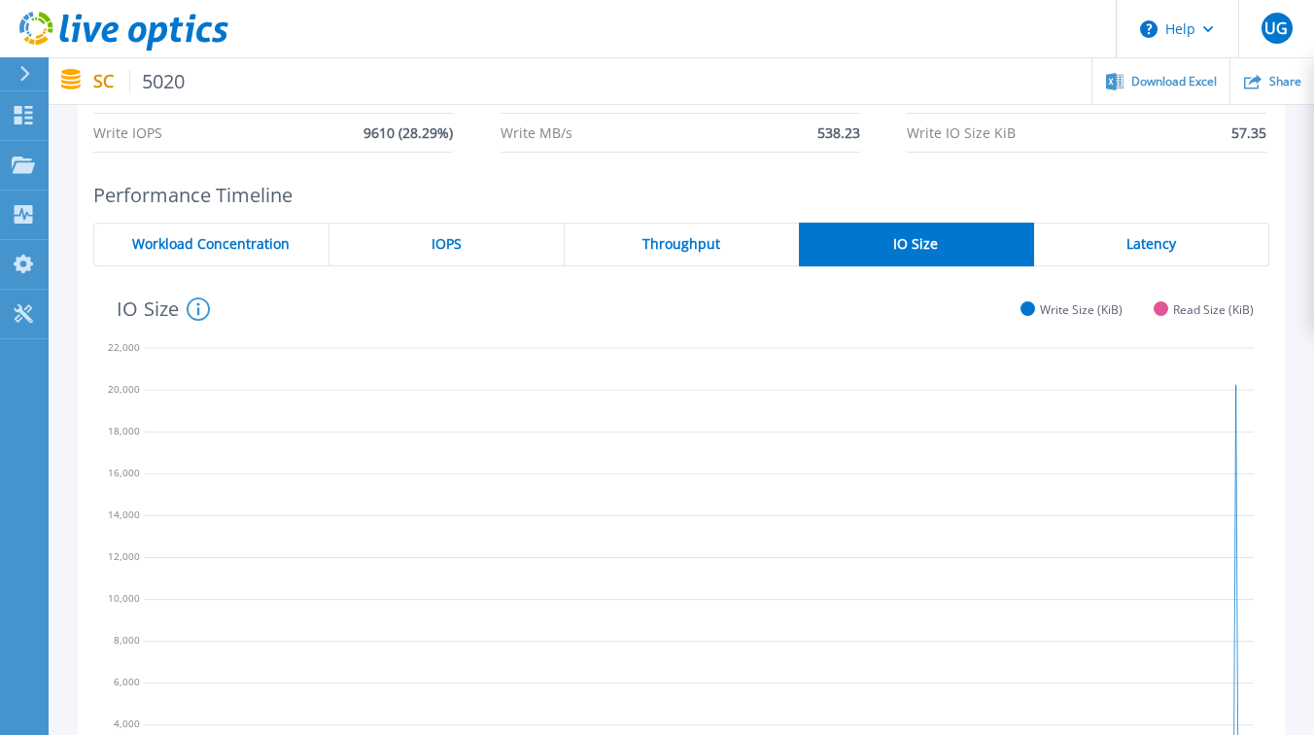
click at [1086, 258] on div "Latency" at bounding box center [1151, 245] width 235 height 44
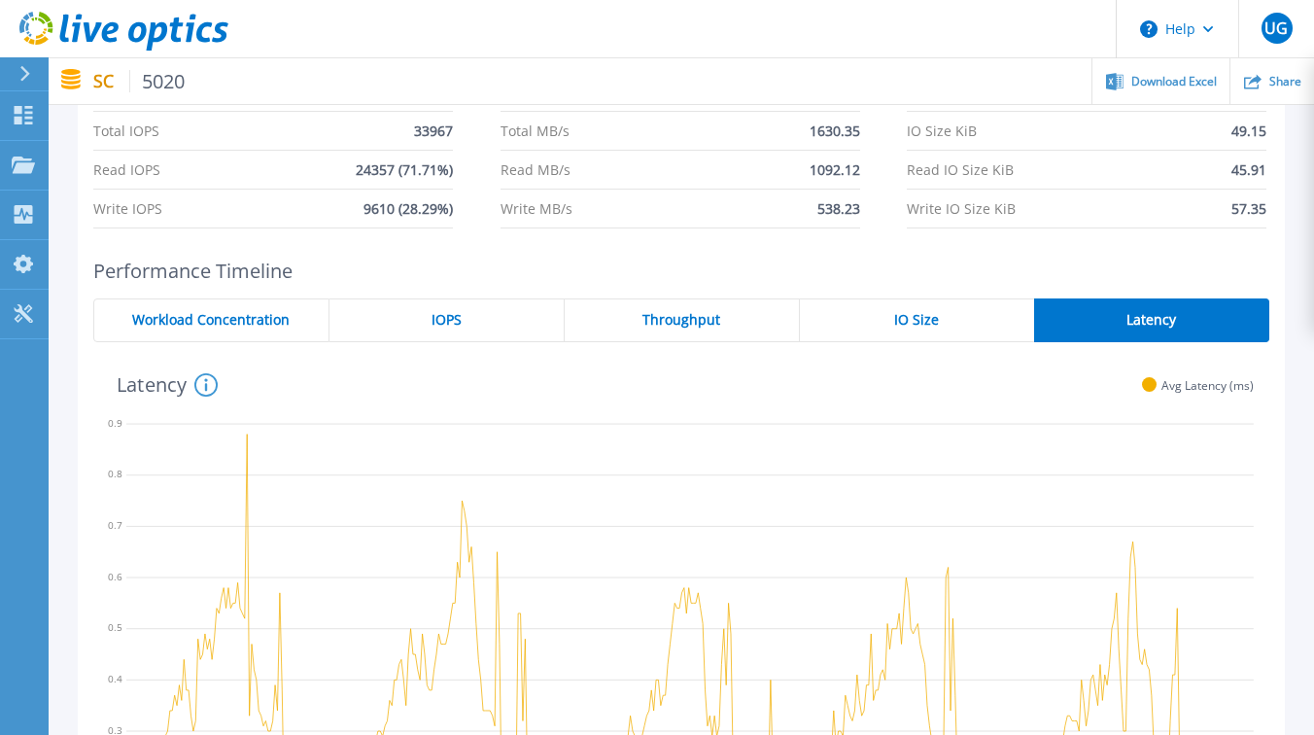
scroll to position [0, 0]
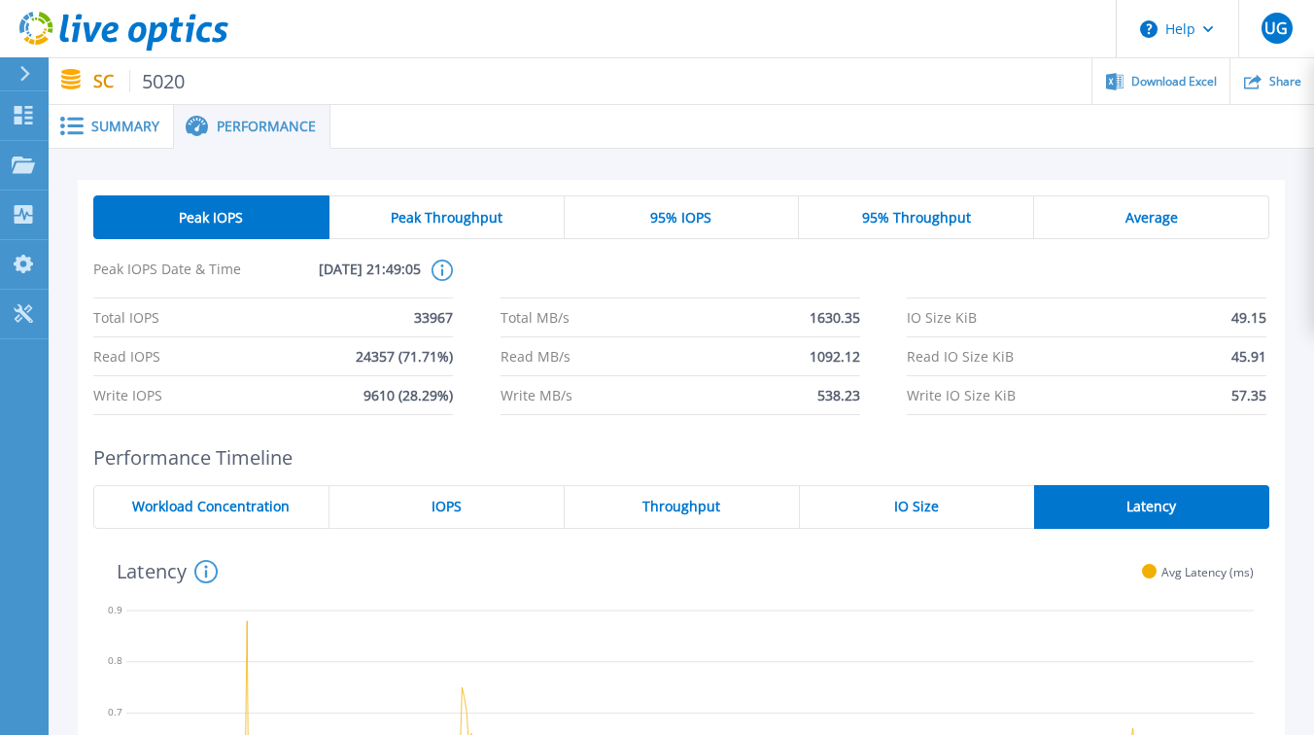
click at [490, 224] on span "Peak Throughput" at bounding box center [447, 218] width 112 height 16
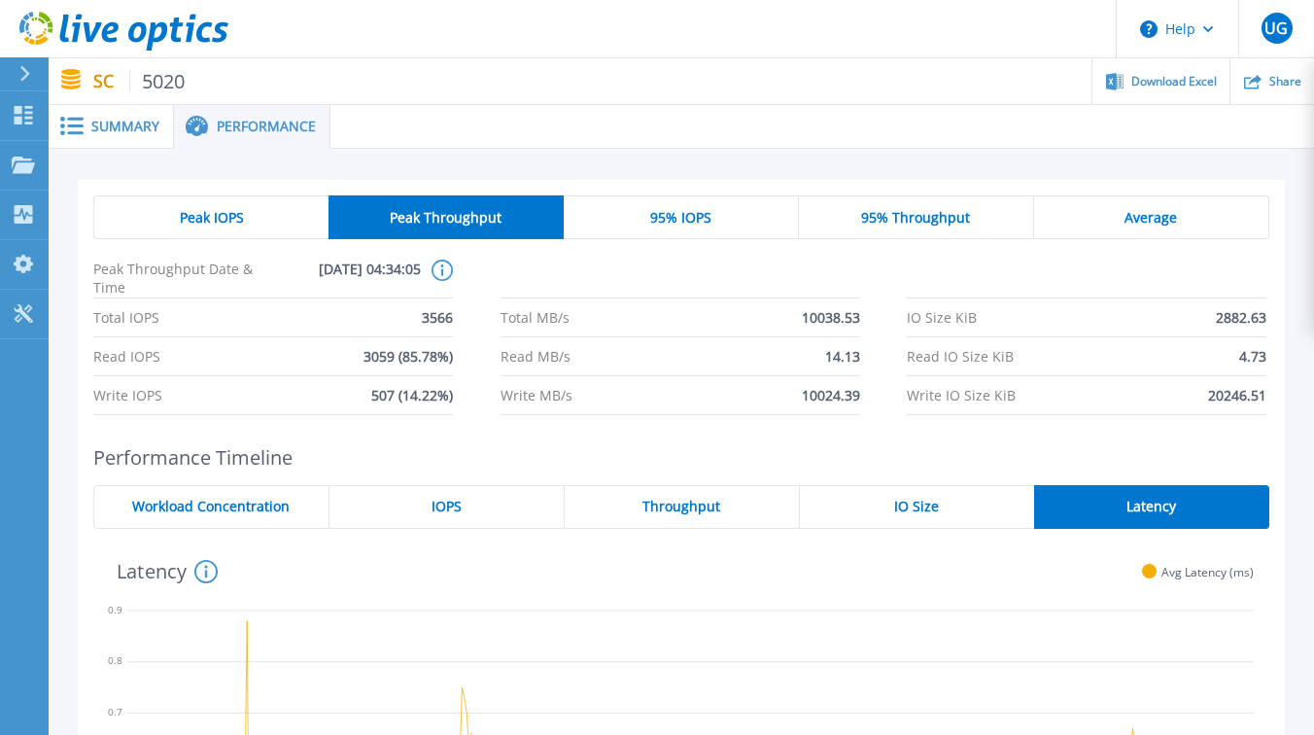
click at [650, 223] on span "95% IOPS" at bounding box center [680, 218] width 61 height 16
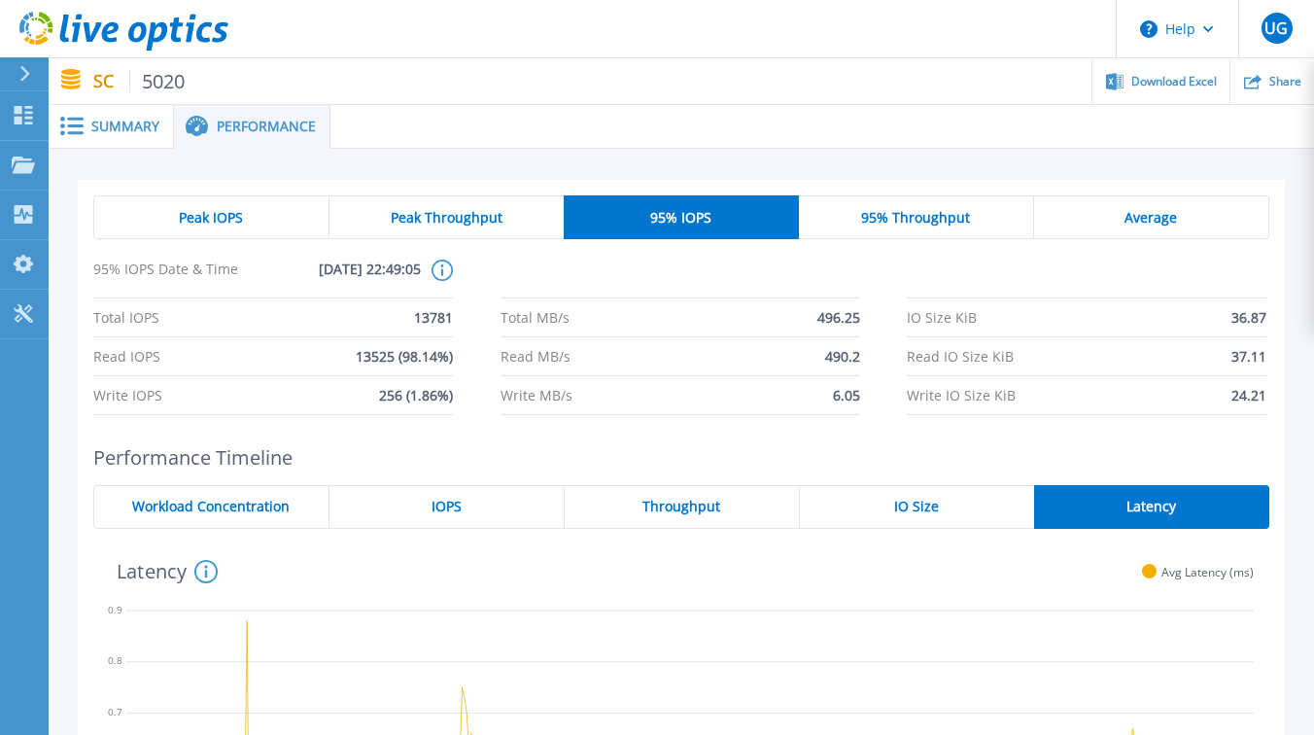
click at [864, 218] on span "95% Throughput" at bounding box center [915, 218] width 109 height 16
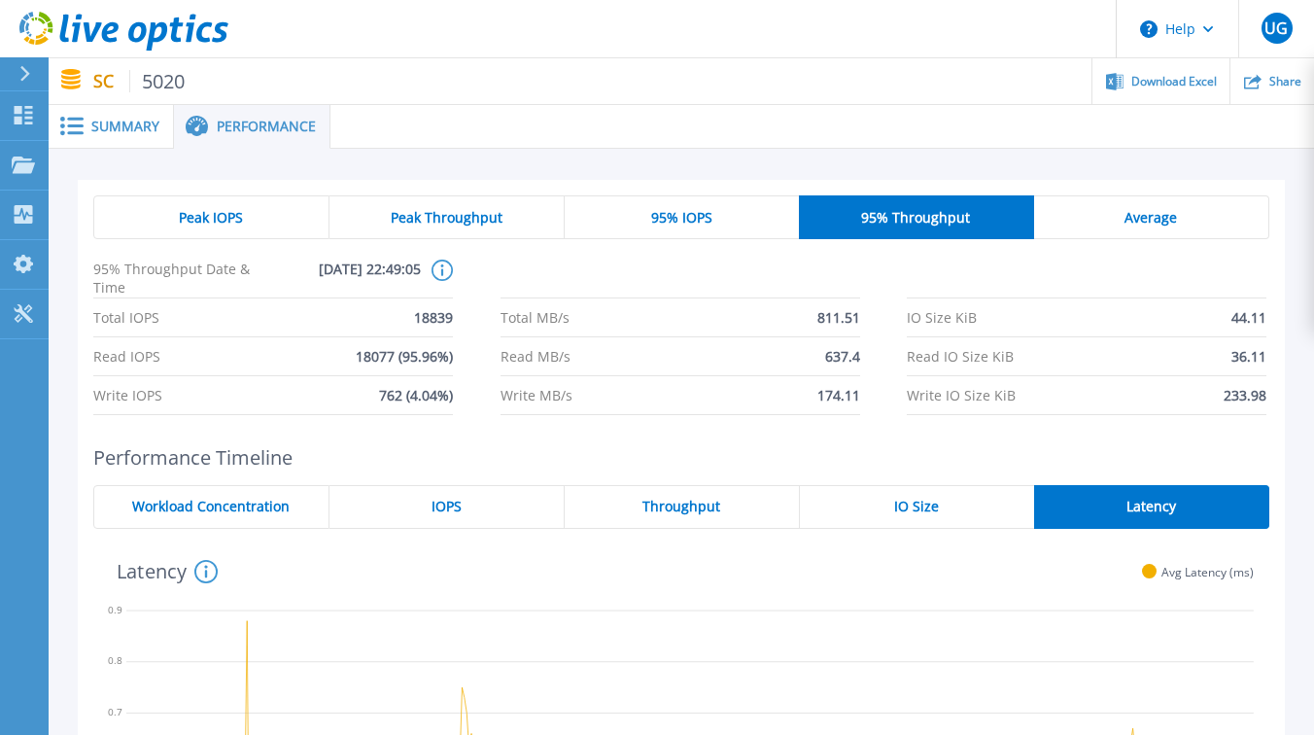
click at [248, 206] on div "Peak IOPS" at bounding box center [211, 217] width 236 height 44
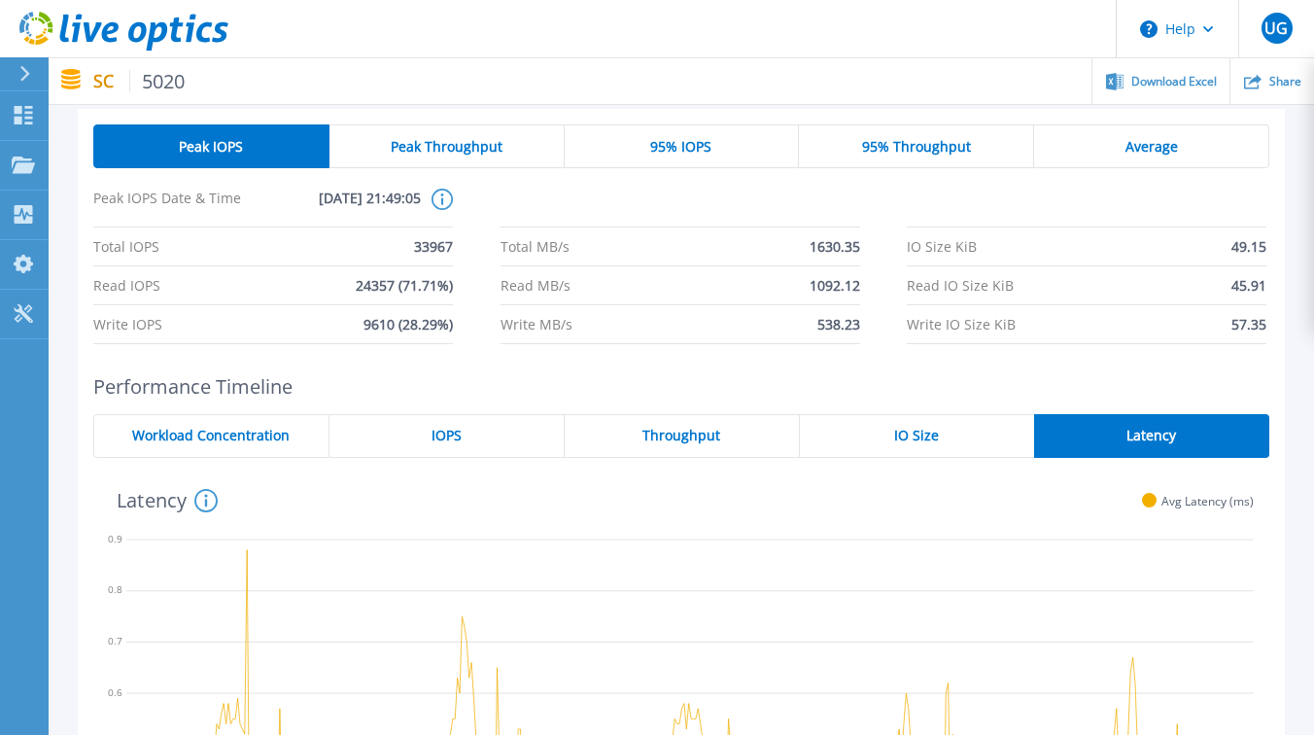
scroll to position [72, 0]
click at [250, 447] on div "Workload Concentration" at bounding box center [211, 435] width 236 height 44
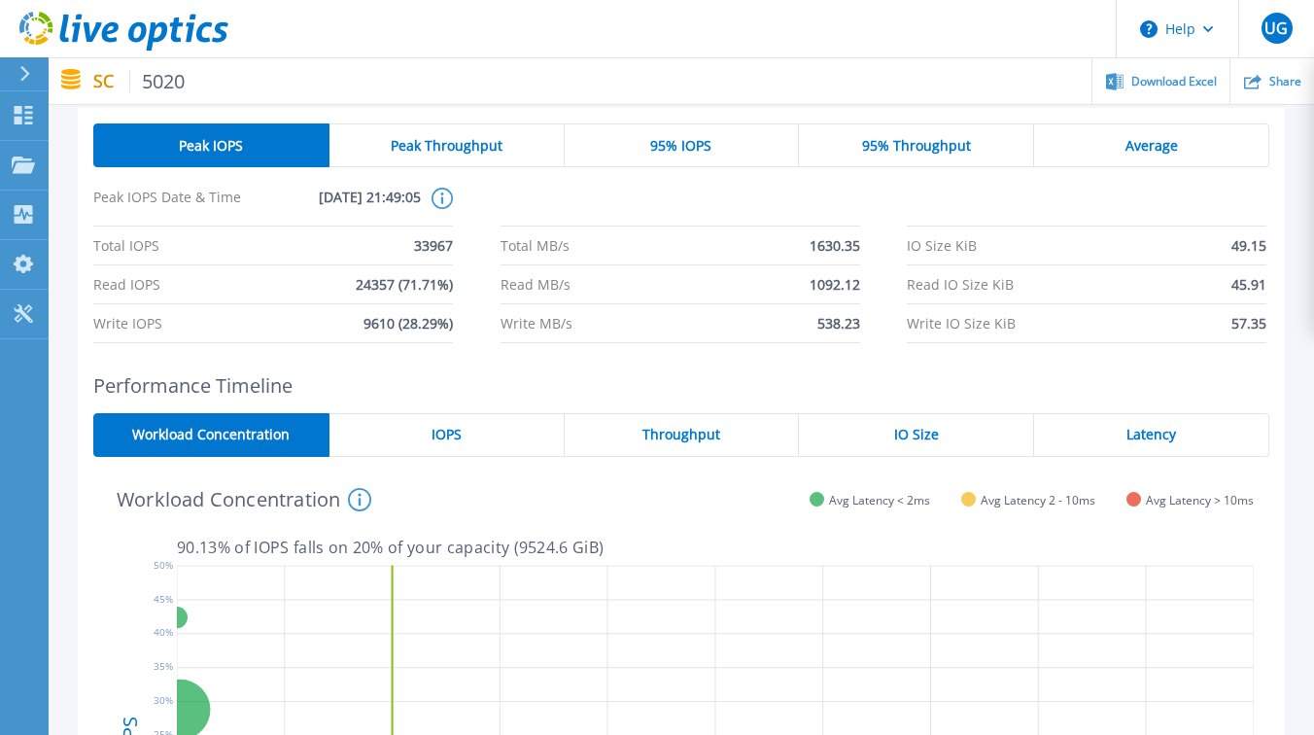
click at [467, 422] on div "IOPS" at bounding box center [447, 435] width 235 height 44
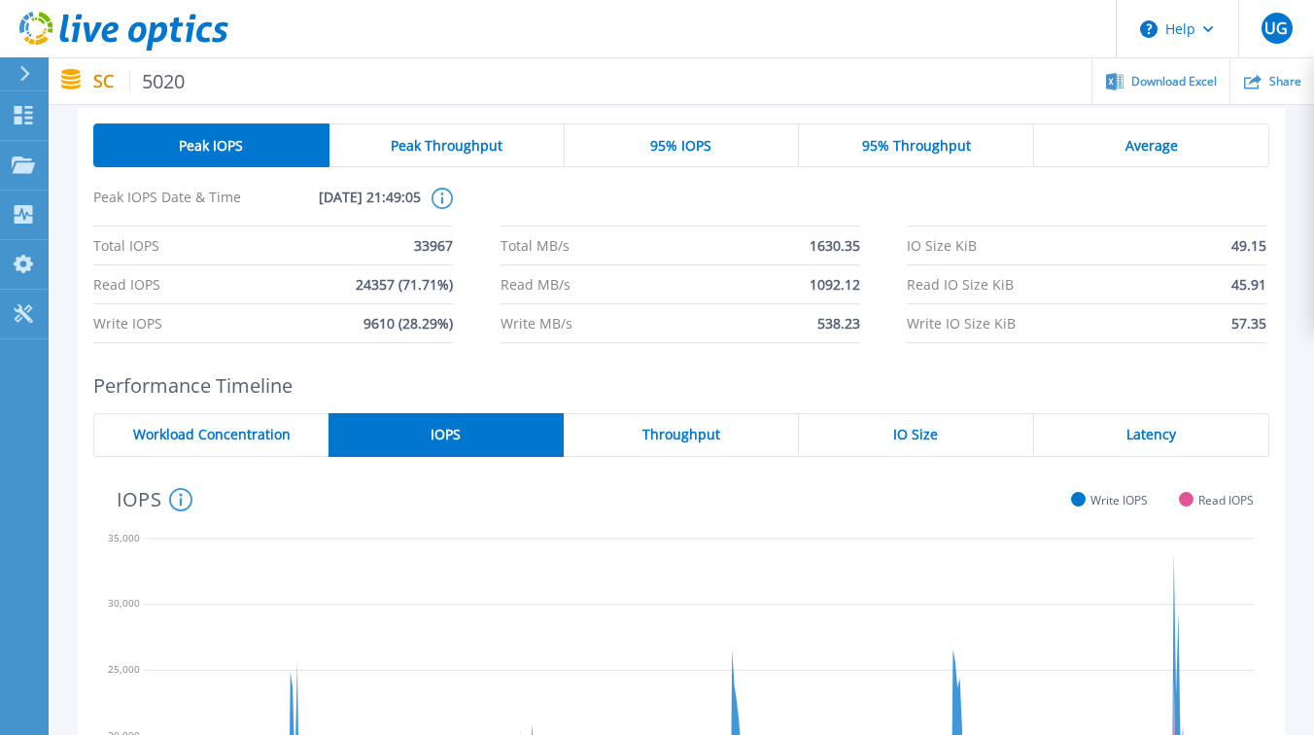
click at [493, 159] on div "Peak Throughput" at bounding box center [447, 145] width 235 height 44
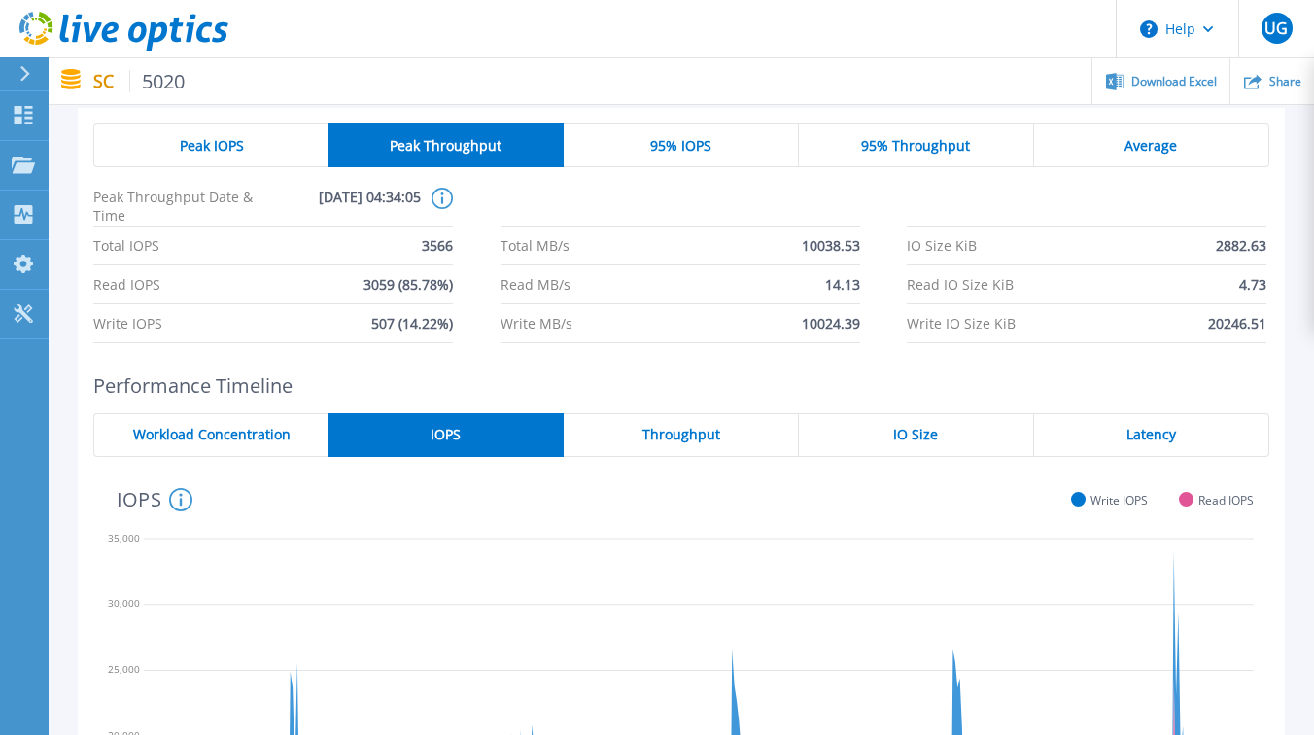
click at [248, 147] on div "Peak IOPS" at bounding box center [210, 145] width 235 height 44
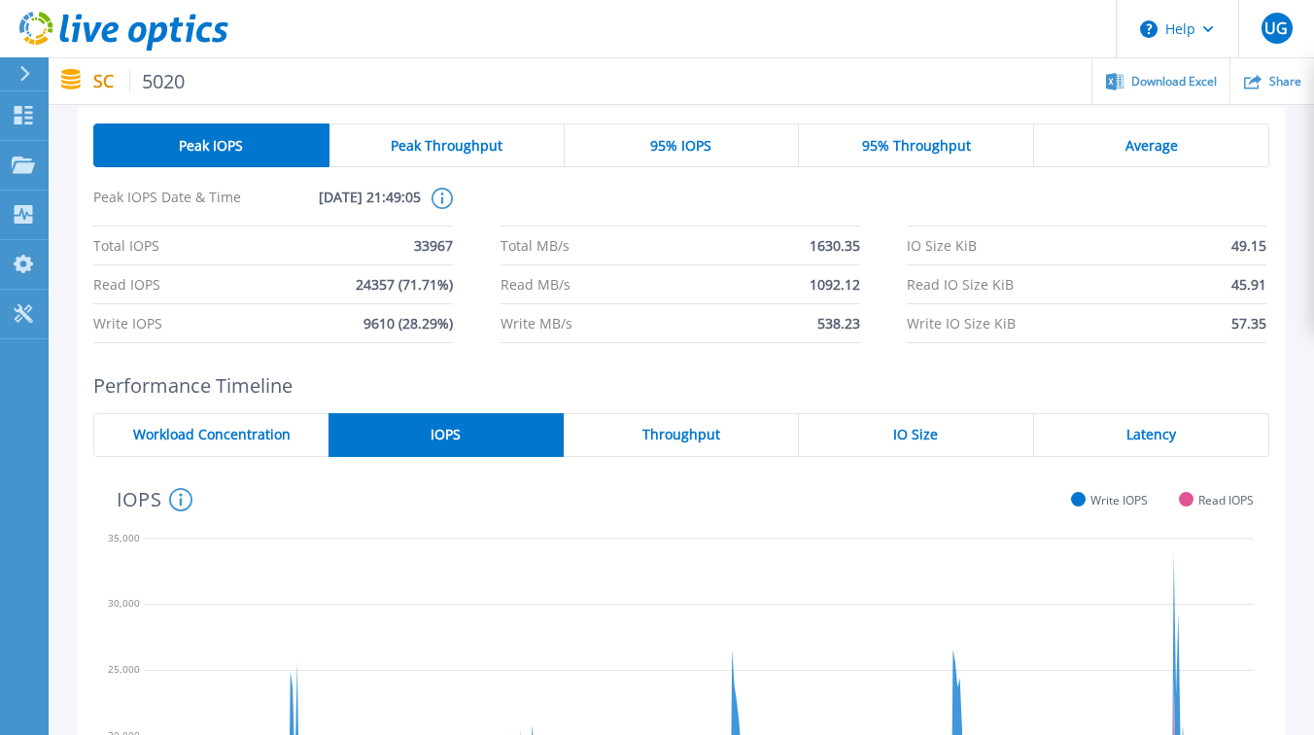
click at [252, 421] on div "Workload Concentration" at bounding box center [210, 435] width 235 height 44
